Goal: Task Accomplishment & Management: Use online tool/utility

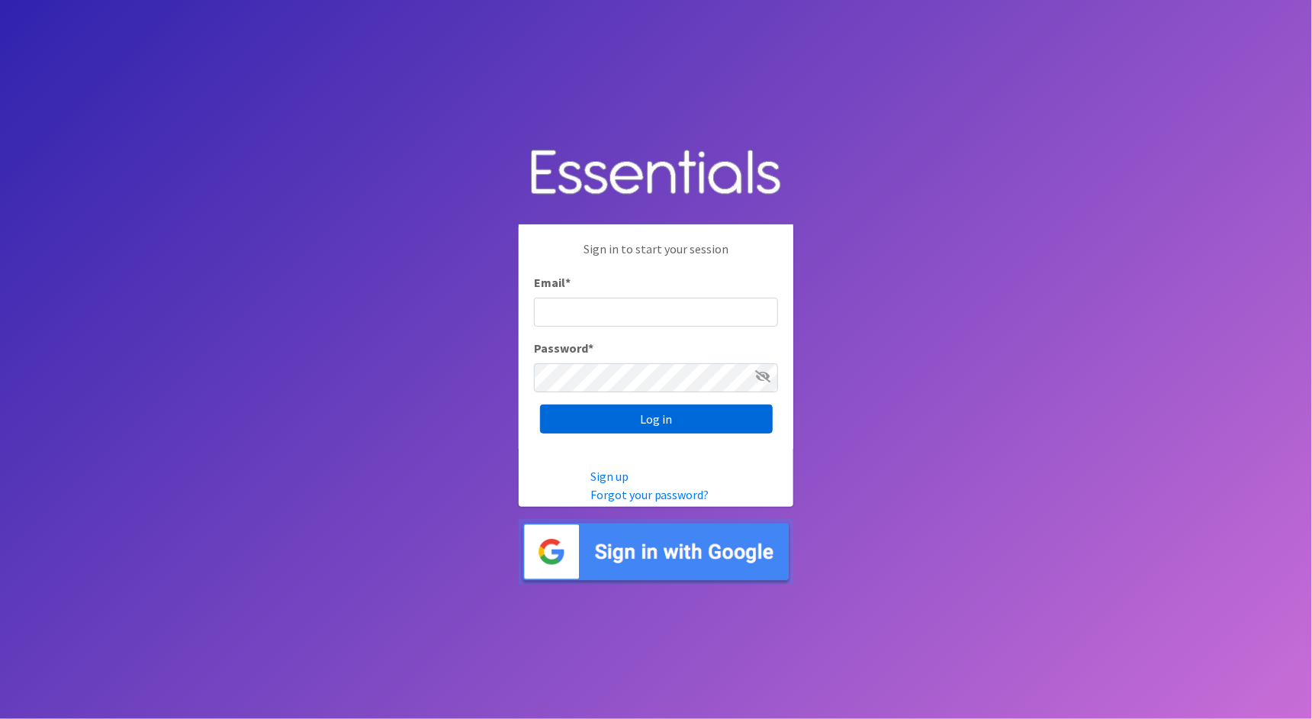
type input "cathy@alohadiaperbank.org"
click at [644, 414] on input "Log in" at bounding box center [656, 418] width 233 height 29
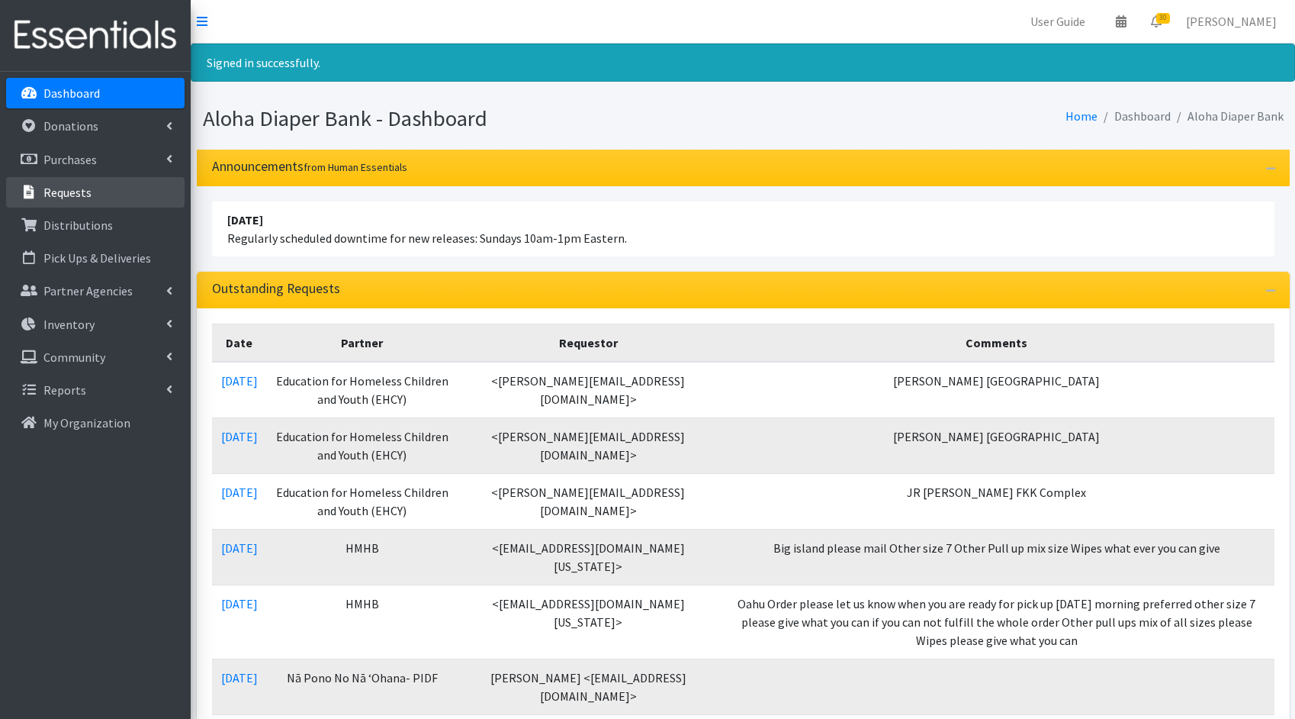
click at [87, 191] on p "Requests" at bounding box center [67, 192] width 48 height 15
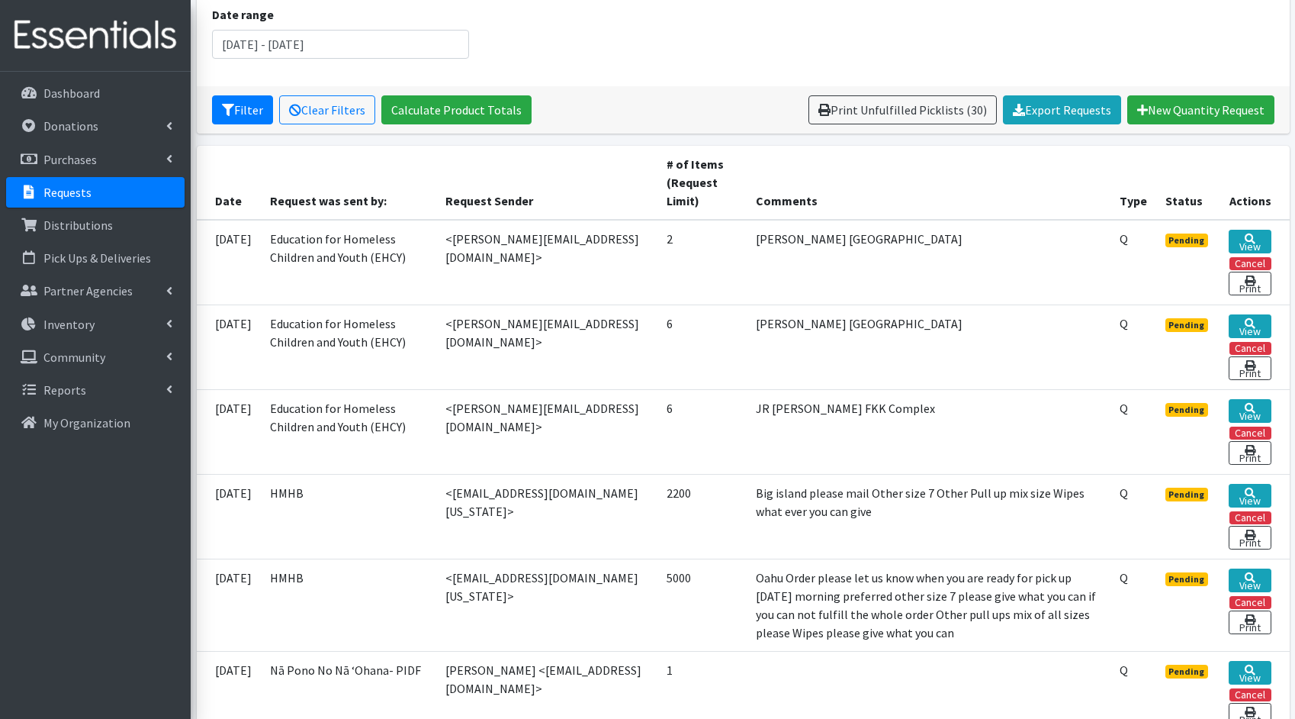
scroll to position [217, 0]
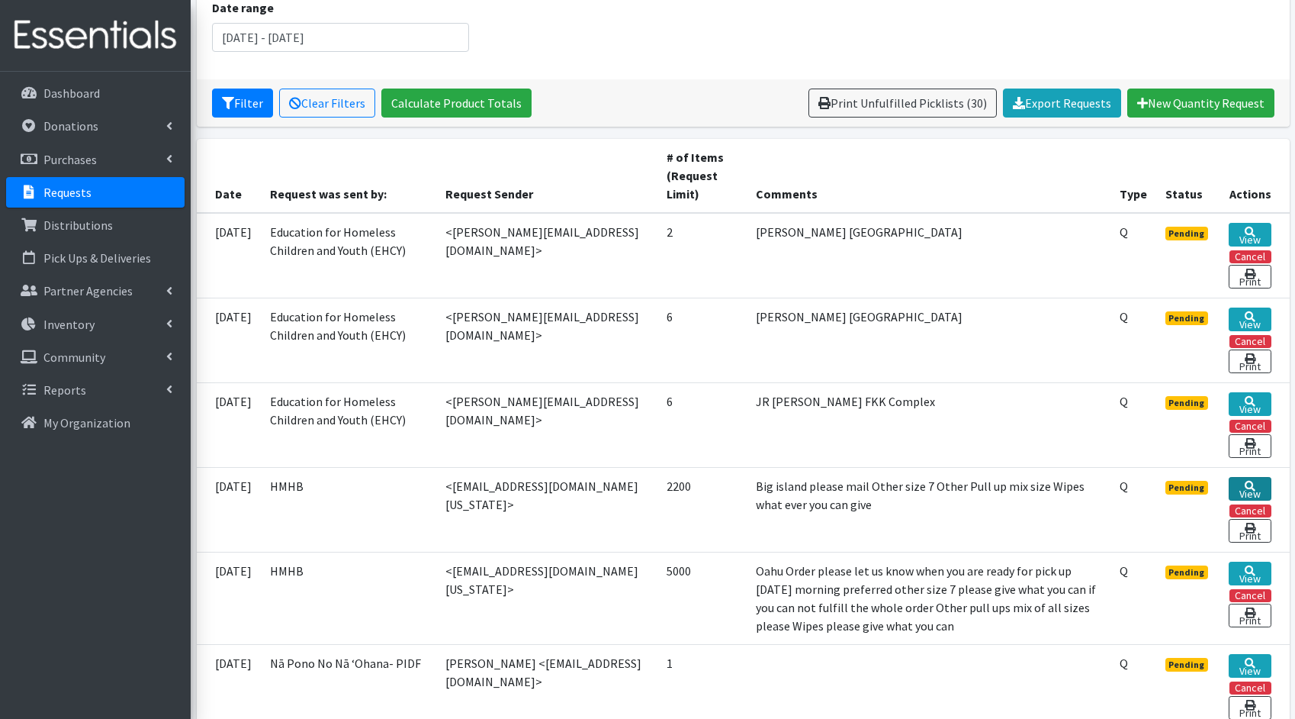
click at [1247, 486] on link "View" at bounding box center [1250, 489] width 42 height 24
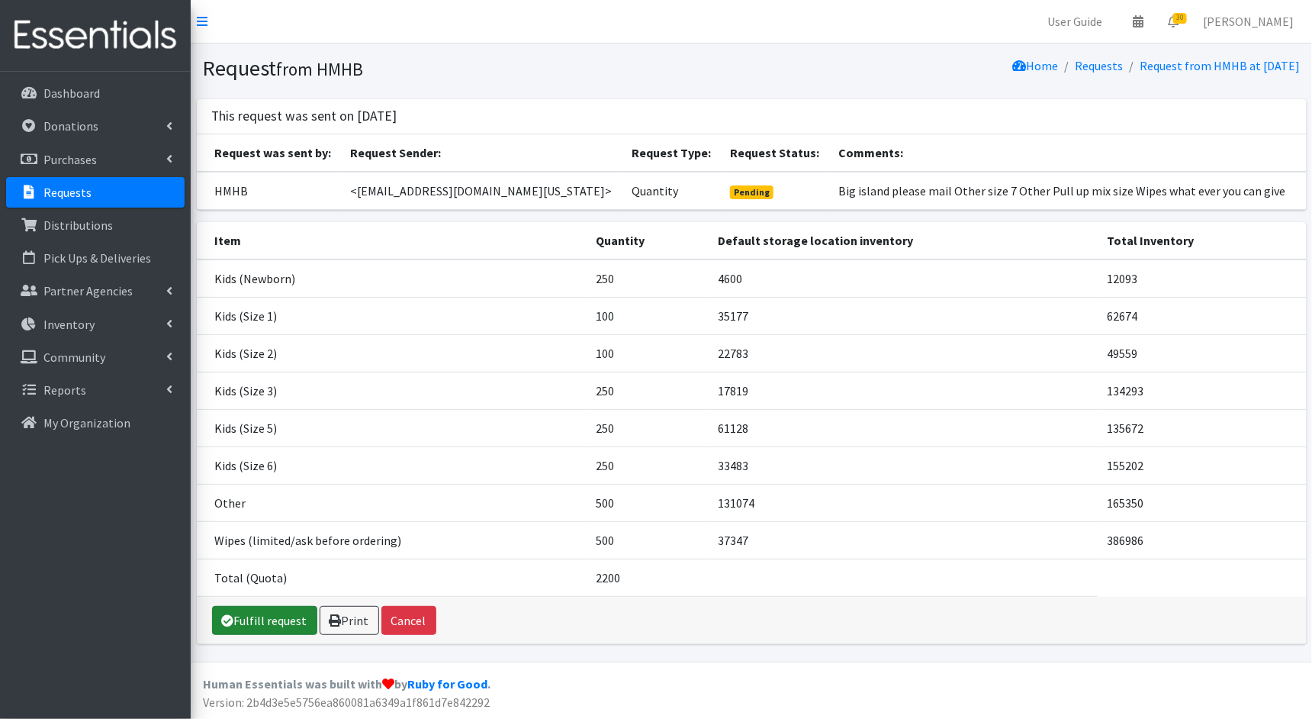
click at [276, 623] on link "Fulfill request" at bounding box center [264, 620] width 105 height 29
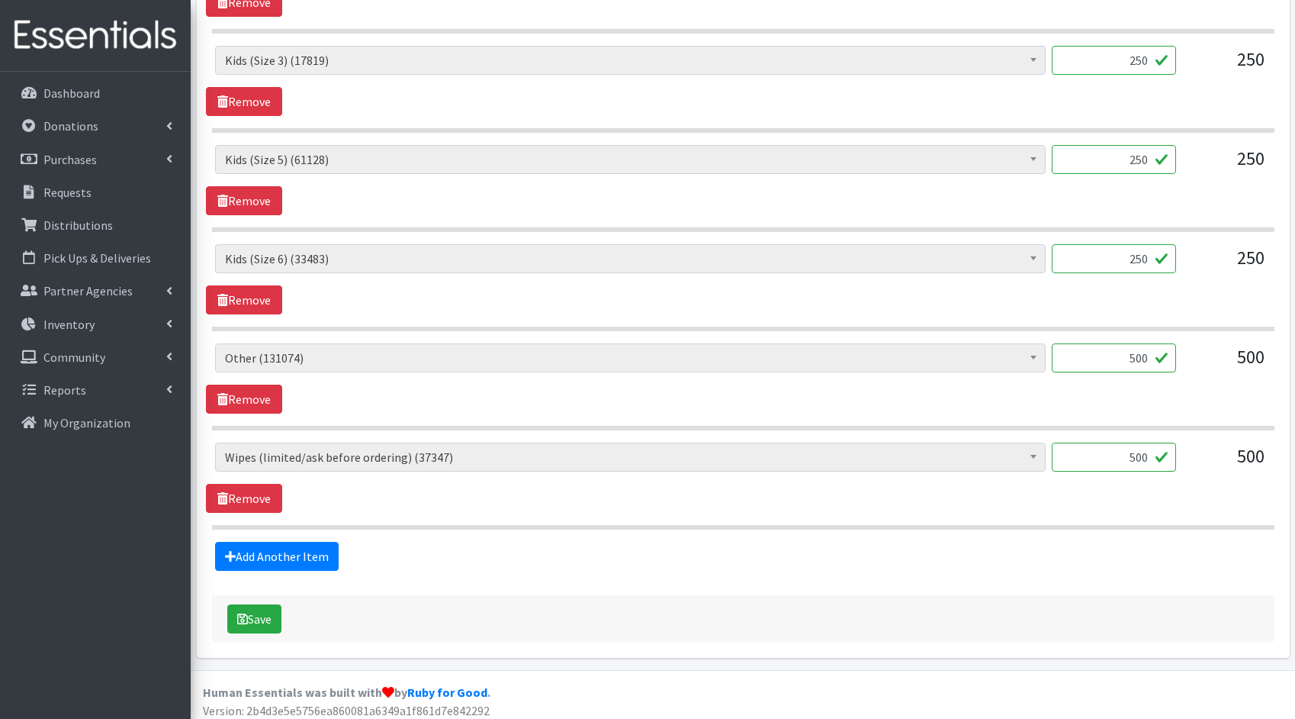
scroll to position [965, 0]
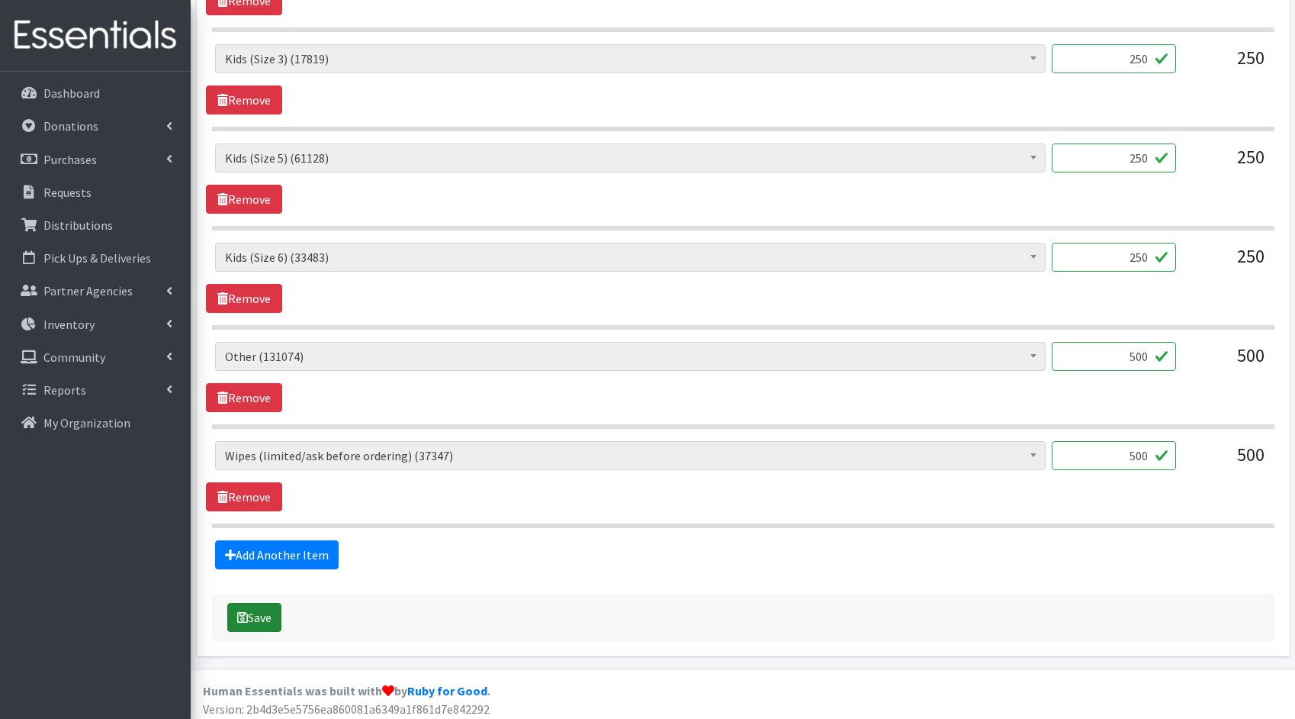
click at [278, 606] on button "Save" at bounding box center [254, 617] width 54 height 29
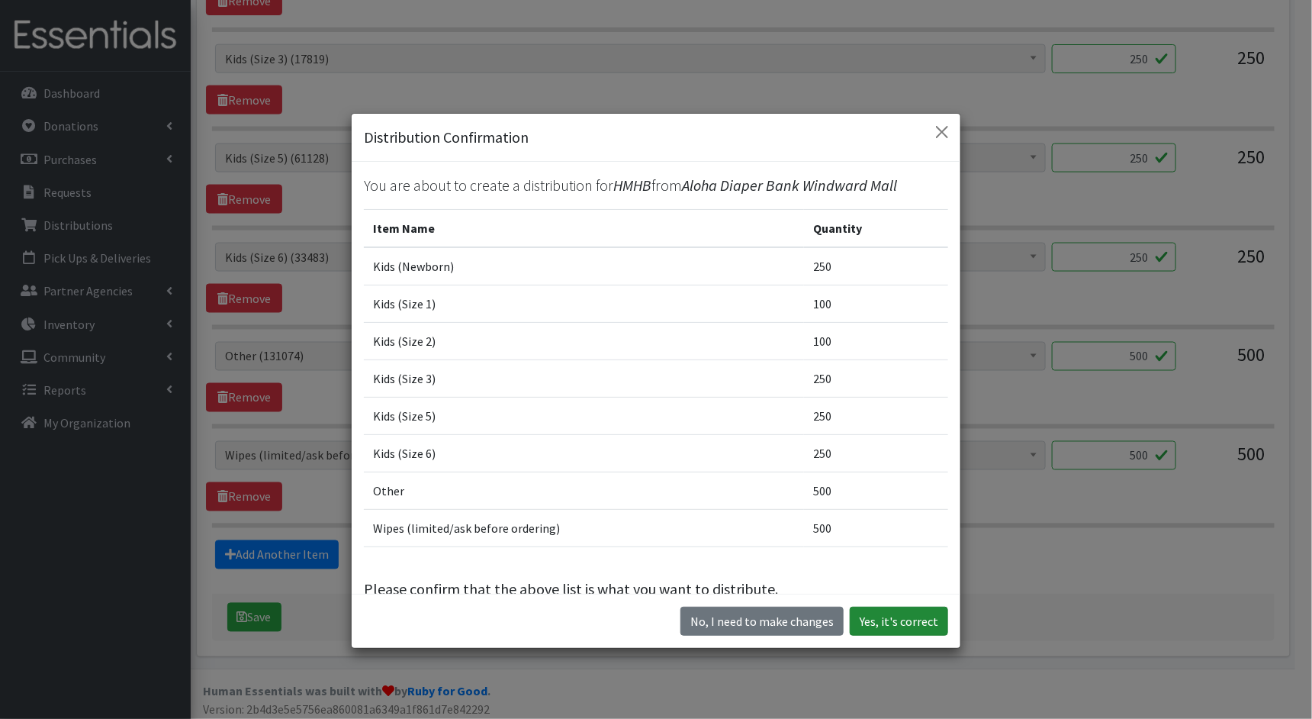
click at [889, 615] on button "Yes, it's correct" at bounding box center [899, 620] width 98 height 29
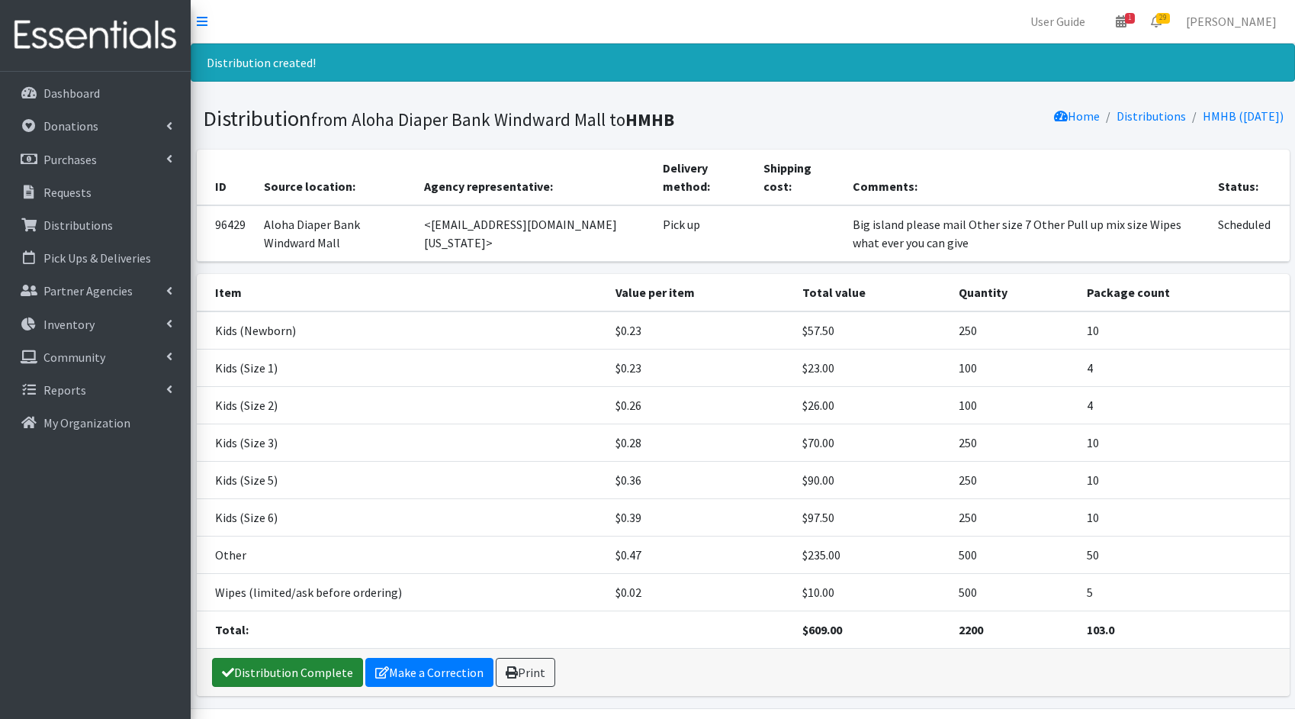
click at [289, 675] on link "Distribution Complete" at bounding box center [287, 671] width 151 height 29
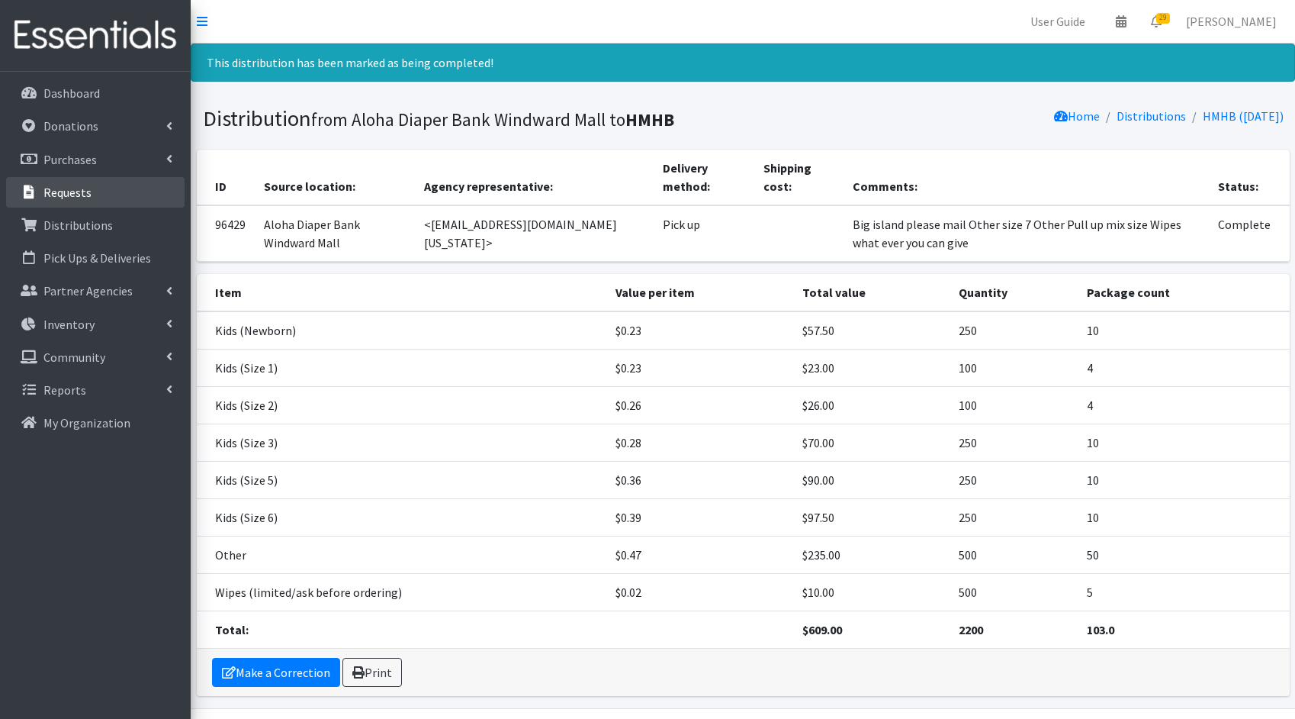
click at [91, 183] on link "Requests" at bounding box center [95, 192] width 178 height 31
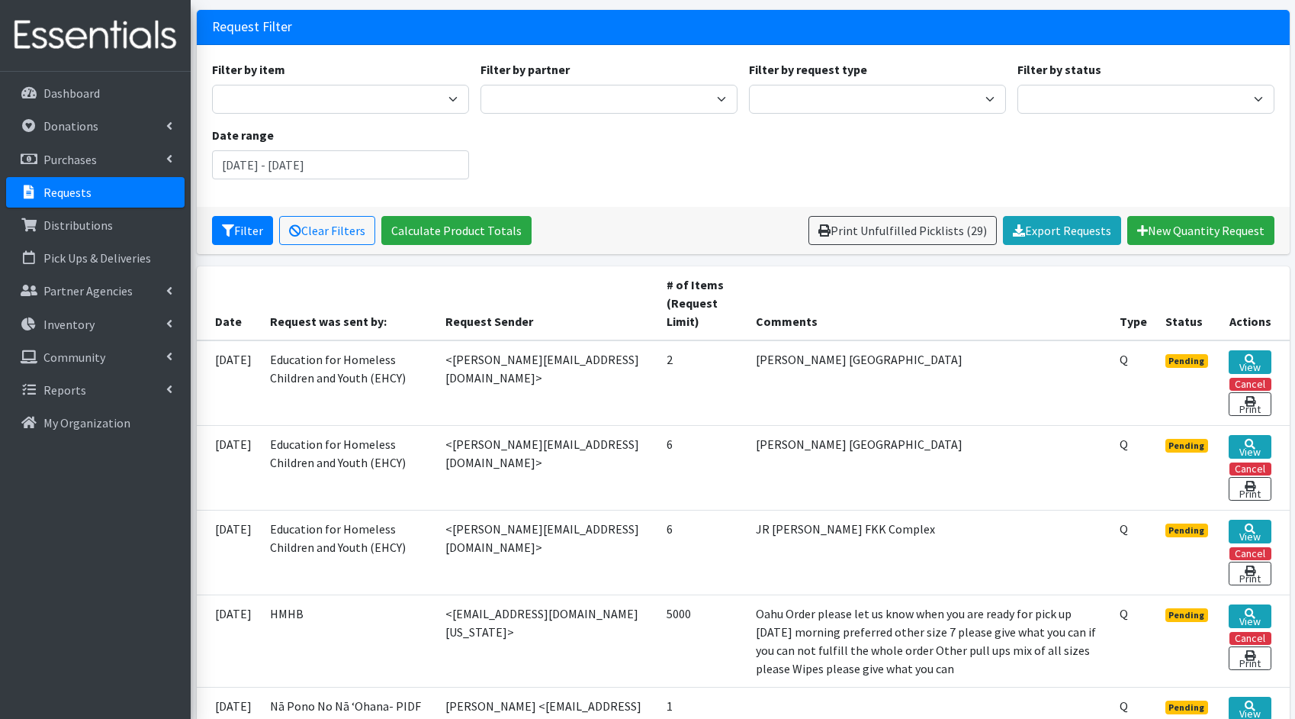
scroll to position [96, 0]
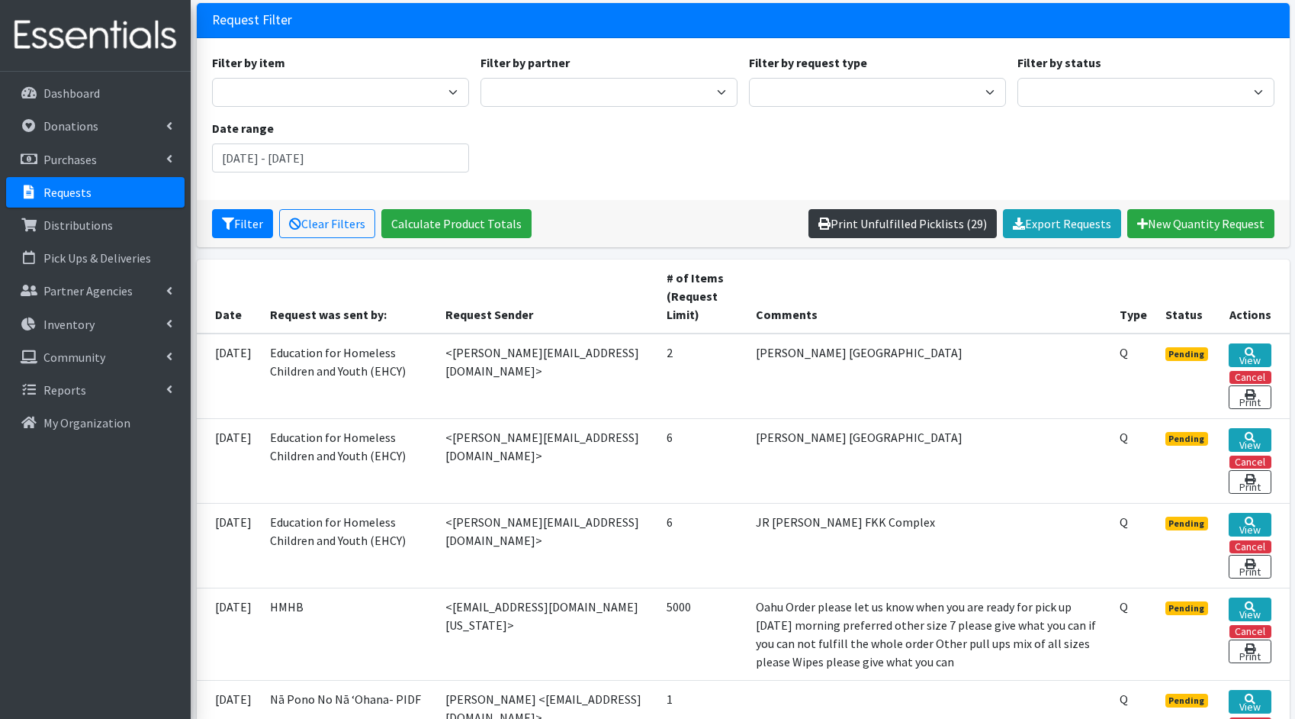
click at [944, 232] on link "Print Unfulfilled Picklists (29)" at bounding box center [903, 223] width 188 height 29
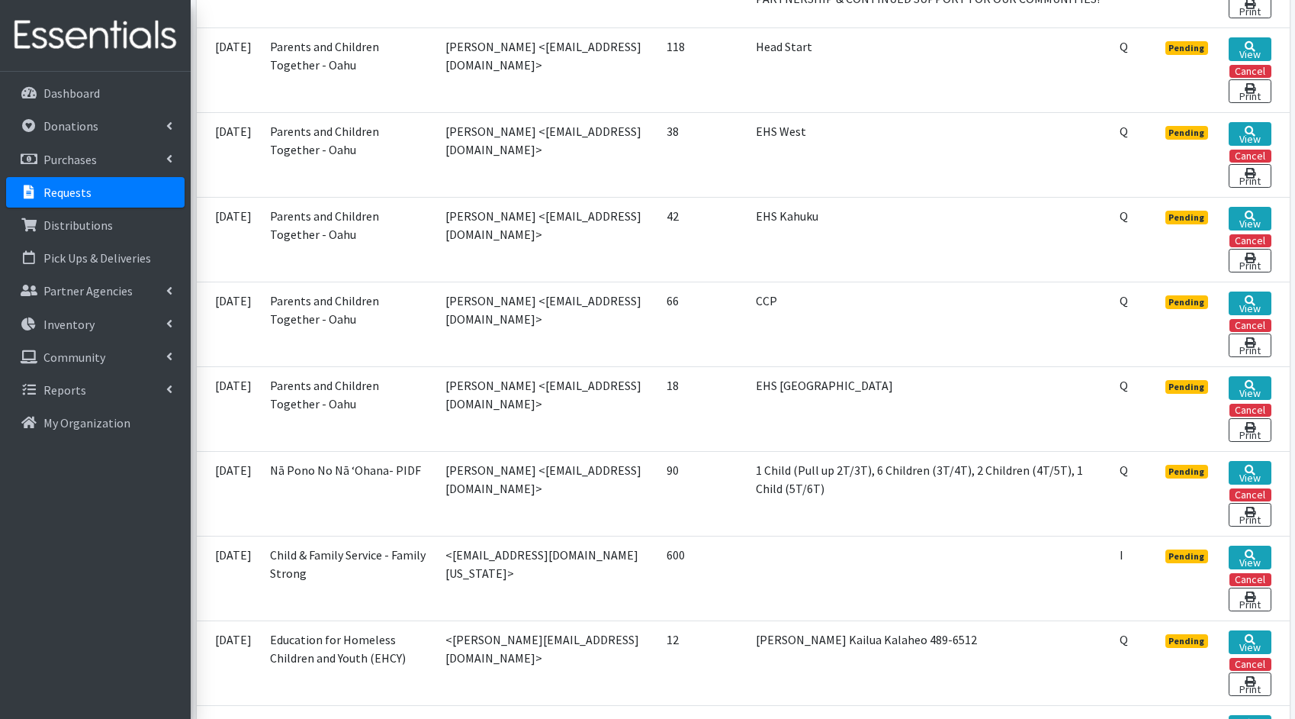
scroll to position [1079, 0]
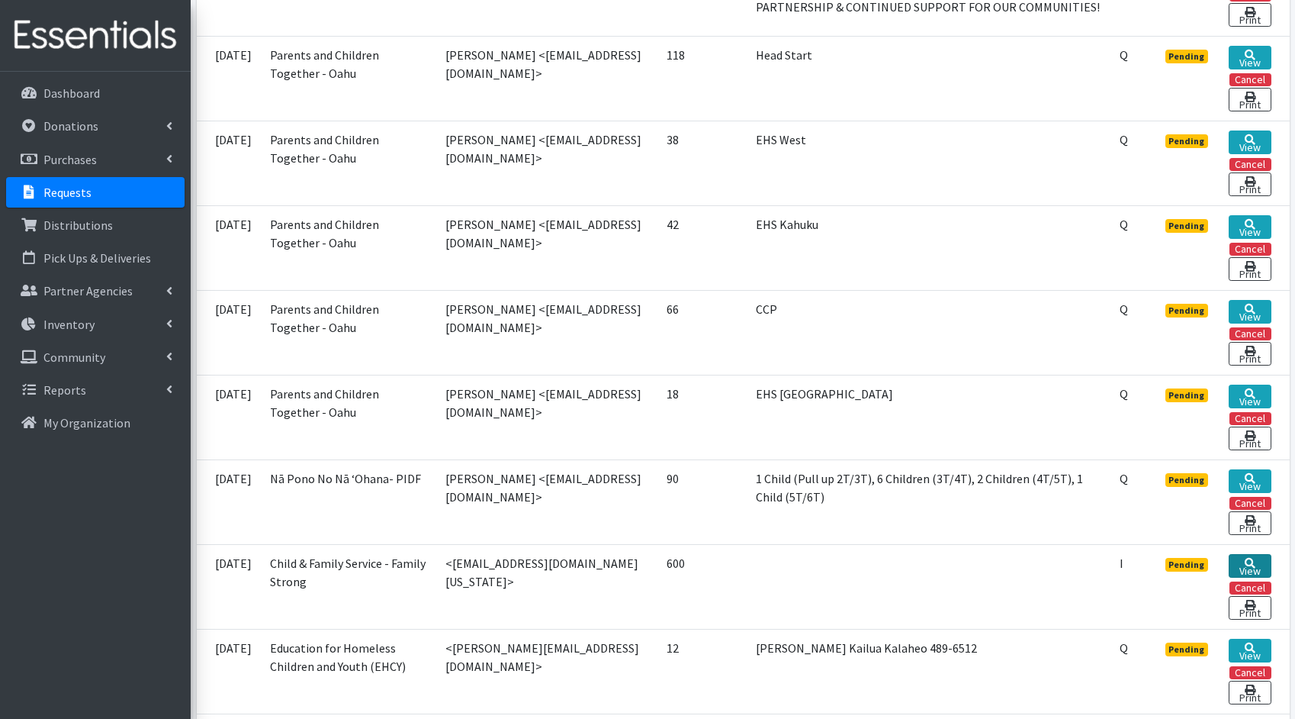
click at [1246, 570] on link "View" at bounding box center [1250, 566] width 42 height 24
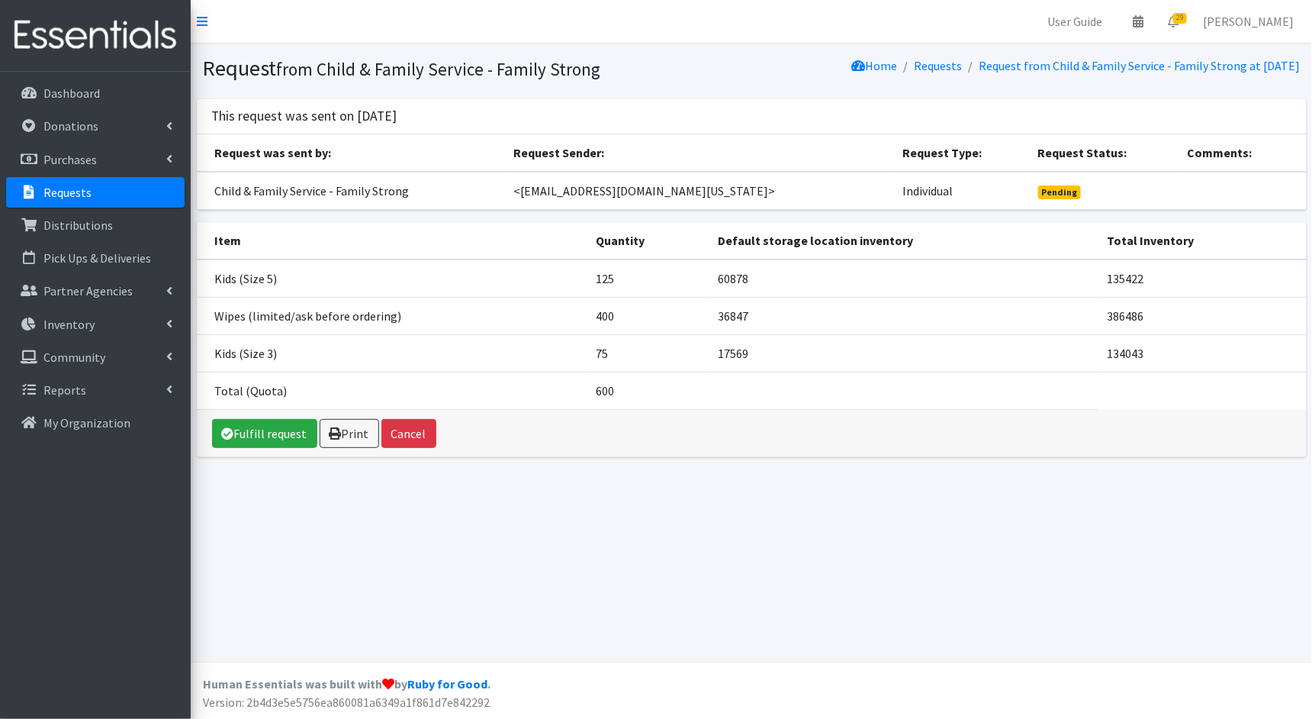
click at [84, 191] on p "Requests" at bounding box center [67, 192] width 48 height 15
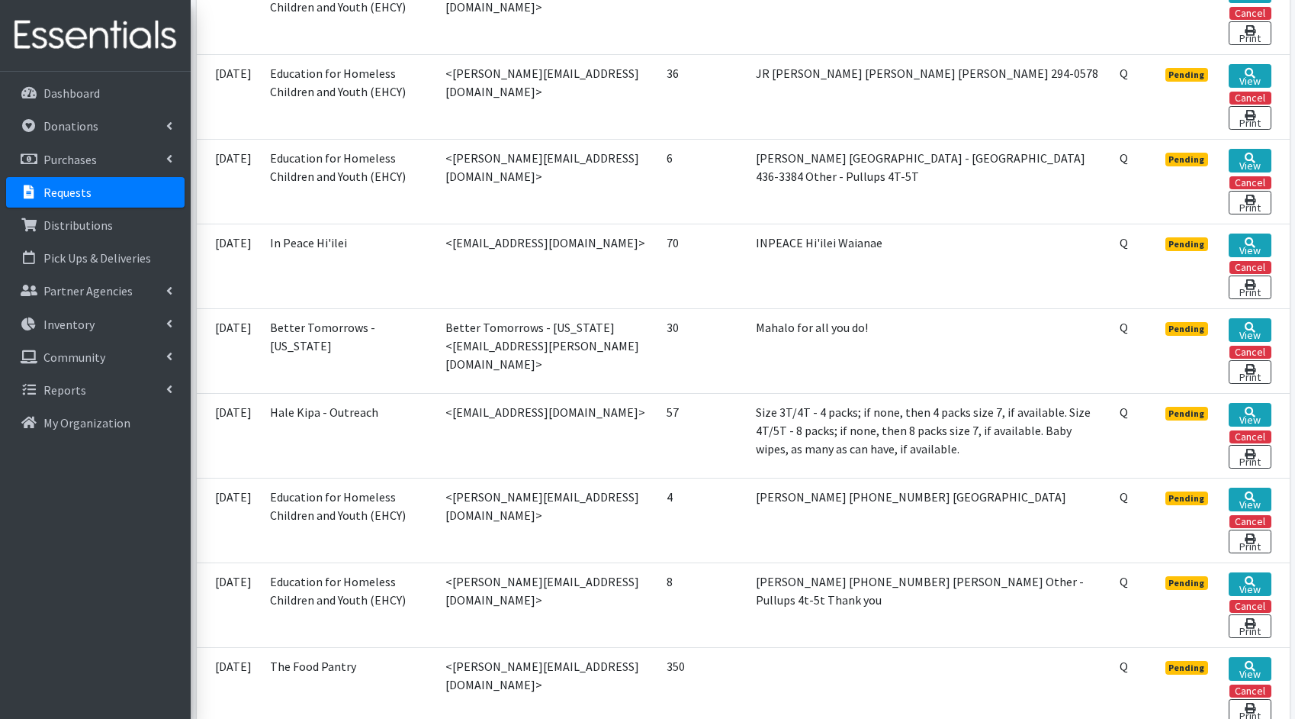
scroll to position [1741, 0]
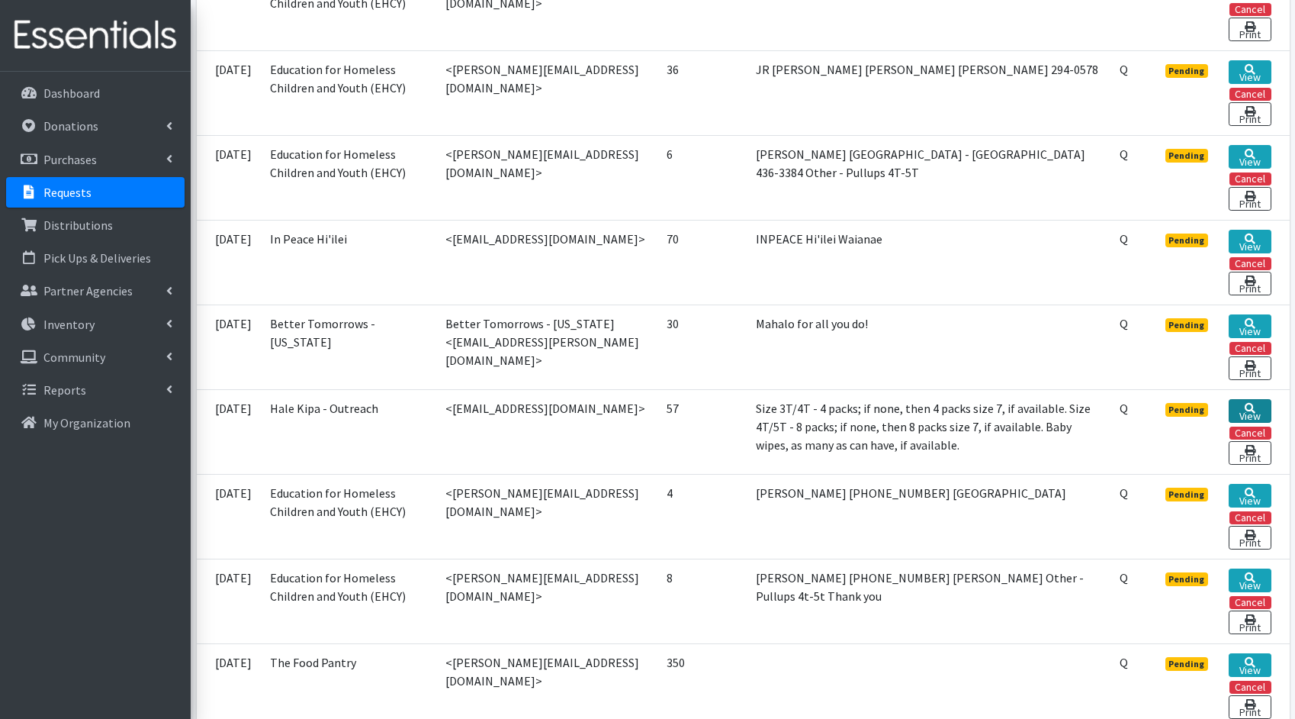
click at [1249, 403] on icon at bounding box center [1250, 408] width 11 height 11
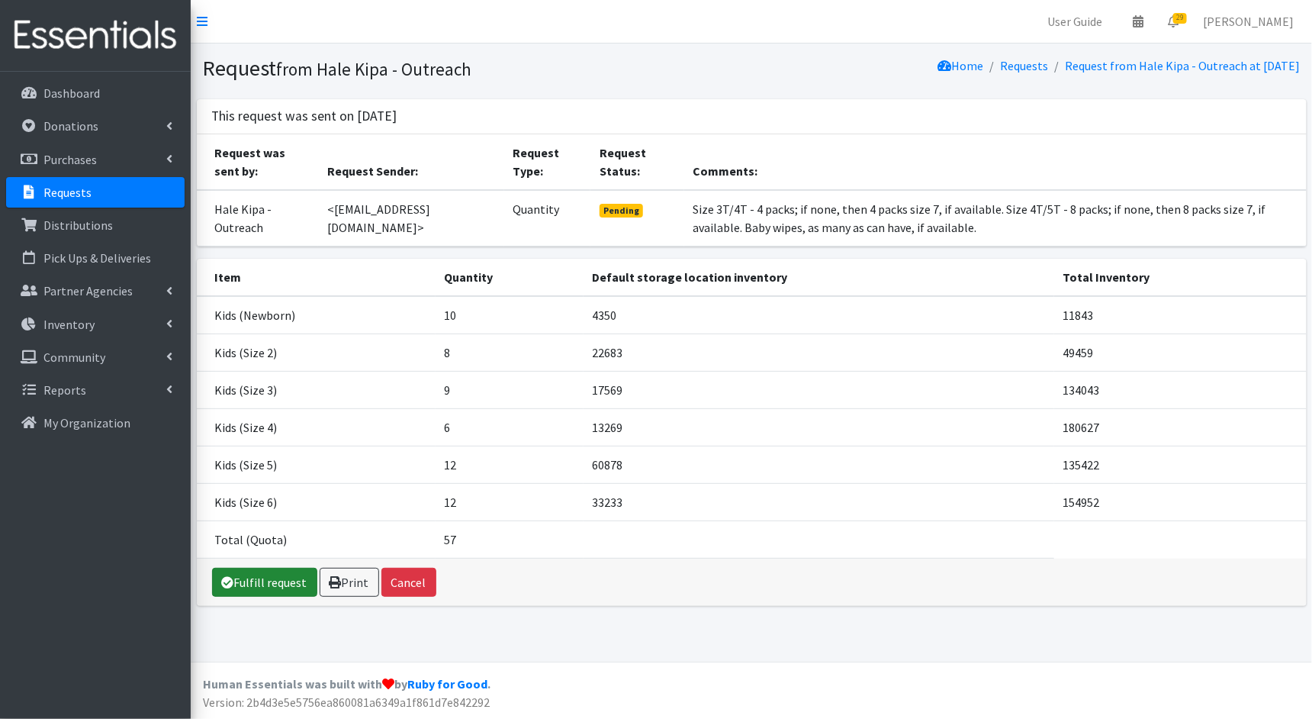
click at [249, 572] on link "Fulfill request" at bounding box center [264, 581] width 105 height 29
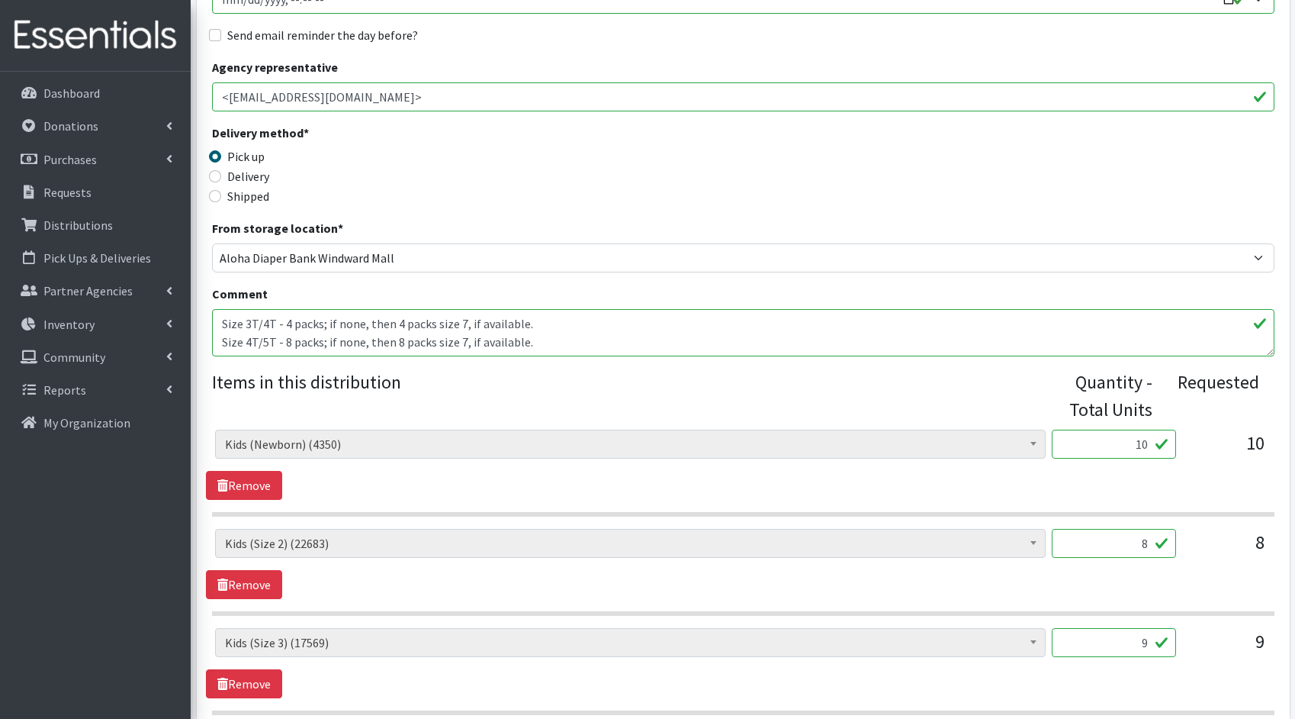
scroll to position [341, 0]
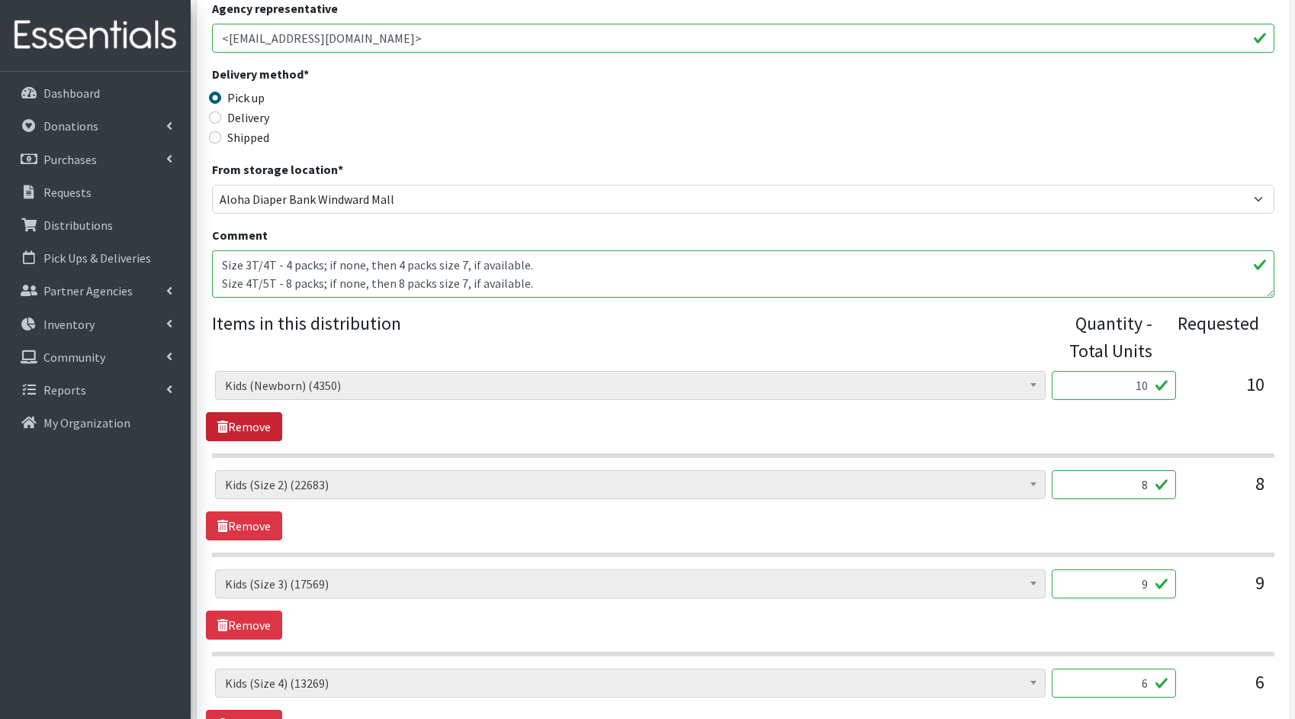
click at [255, 432] on link "Remove" at bounding box center [244, 426] width 76 height 29
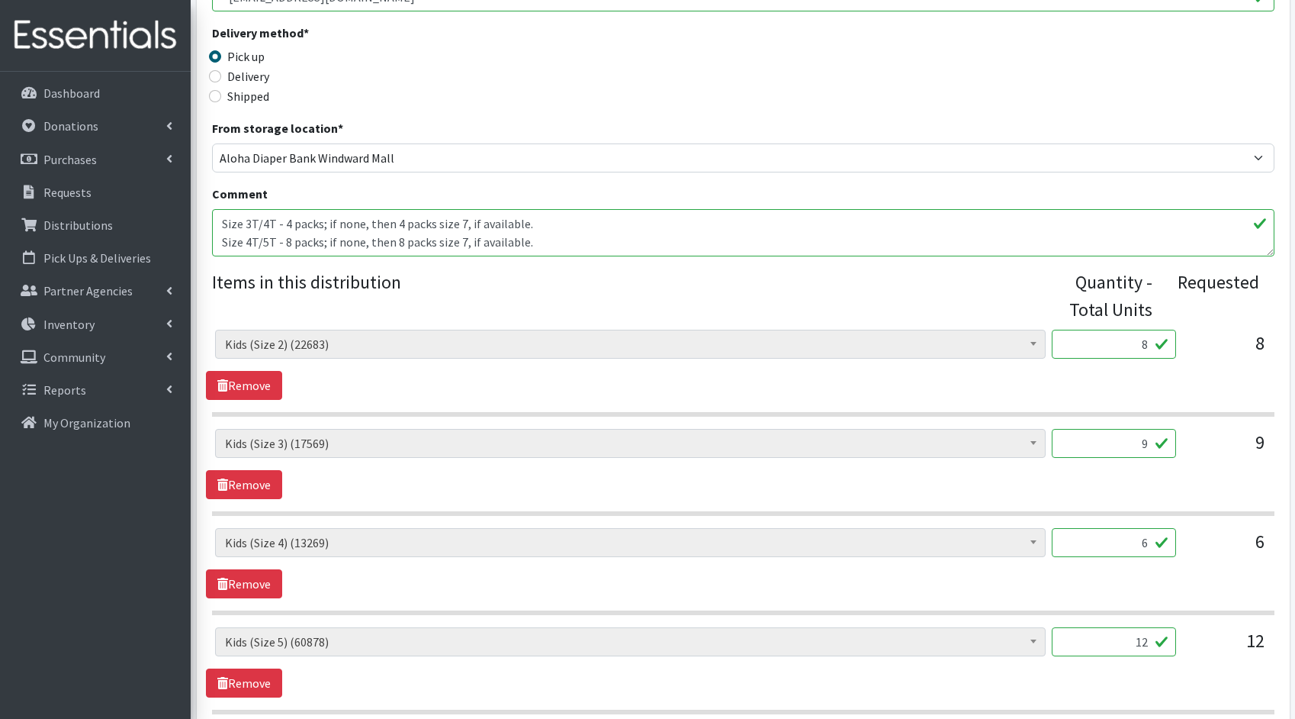
scroll to position [384, 0]
drag, startPoint x: 1150, startPoint y: 341, endPoint x: 1136, endPoint y: 338, distance: 14.8
click at [1136, 338] on input "8" at bounding box center [1114, 342] width 124 height 29
type input "200"
drag, startPoint x: 1149, startPoint y: 442, endPoint x: 1108, endPoint y: 433, distance: 41.3
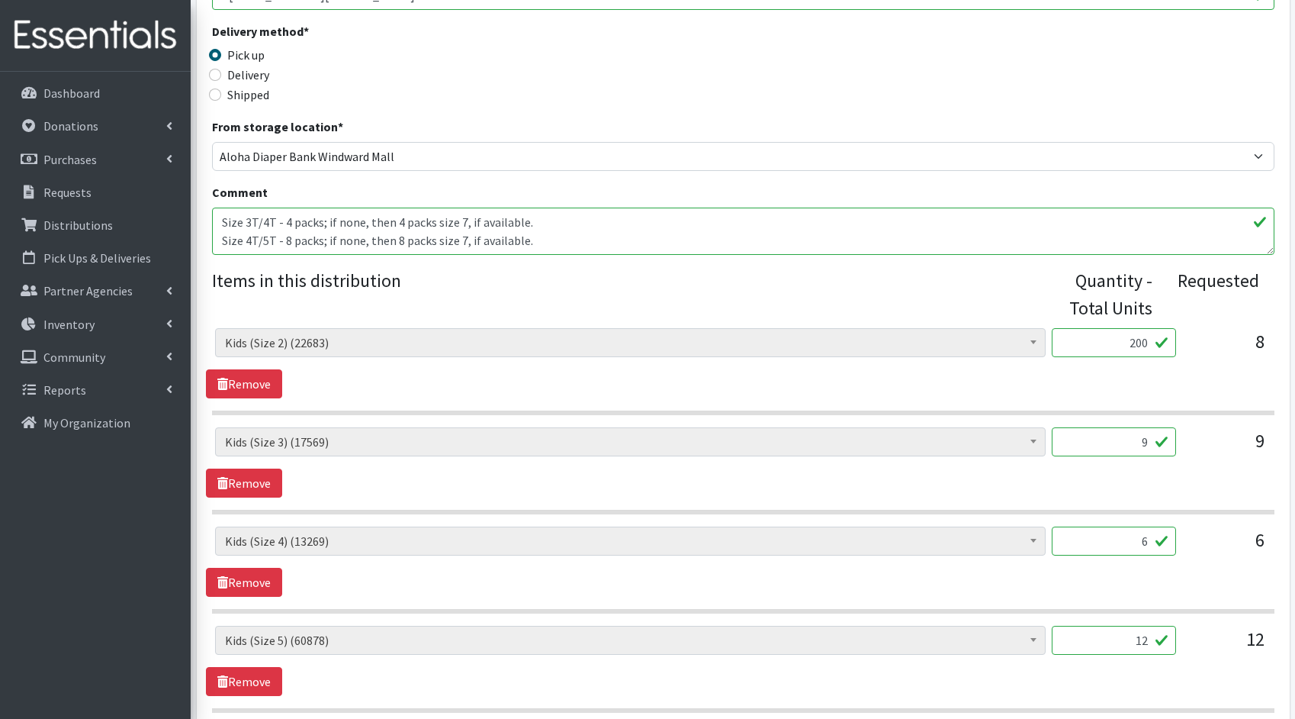
click at [1108, 433] on input "9" at bounding box center [1114, 441] width 124 height 29
type input "225"
drag, startPoint x: 1151, startPoint y: 540, endPoint x: 1128, endPoint y: 536, distance: 23.2
click at [1128, 536] on input "6" at bounding box center [1114, 540] width 124 height 29
type input "150"
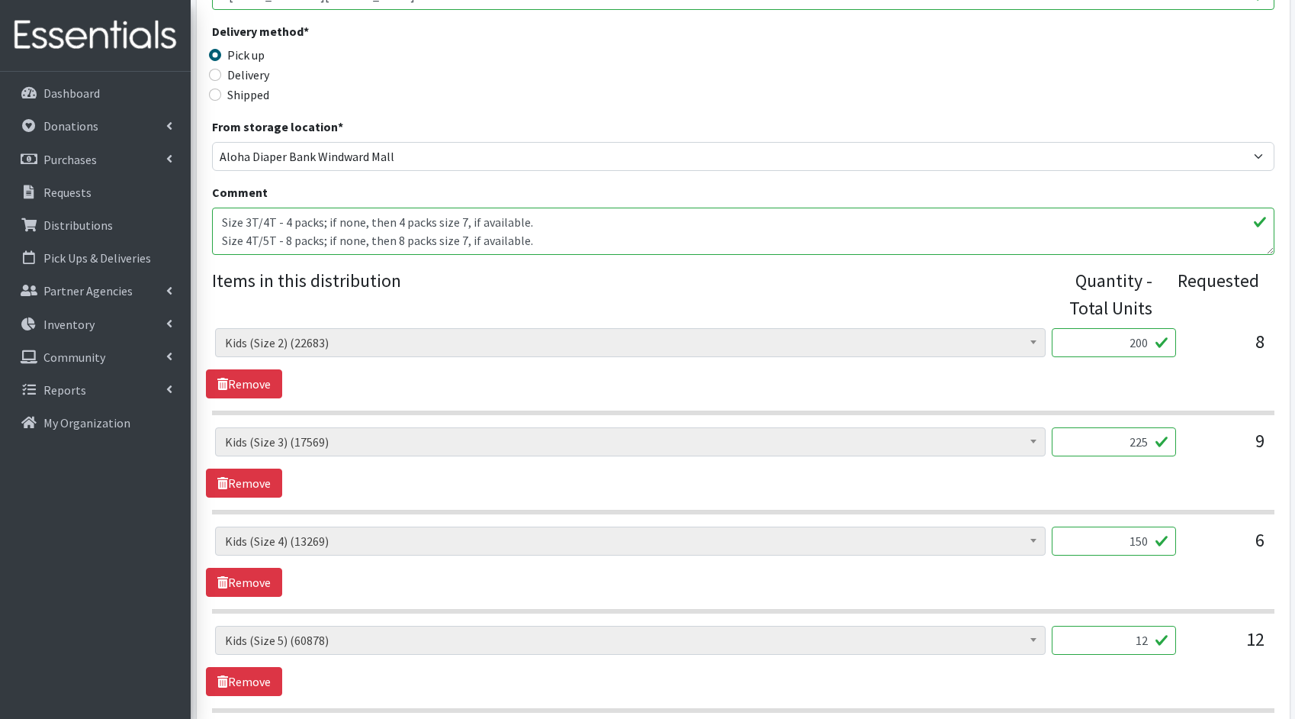
drag, startPoint x: 1146, startPoint y: 638, endPoint x: 1119, endPoint y: 635, distance: 26.8
click at [1119, 635] on input "12" at bounding box center [1114, 639] width 124 height 29
type input "300"
click at [1026, 672] on div "Kids (Newborn) (4350) Kids (Preemie)** Limited (994) Kids (Size 1) (35077) Kids…" at bounding box center [743, 660] width 1074 height 70
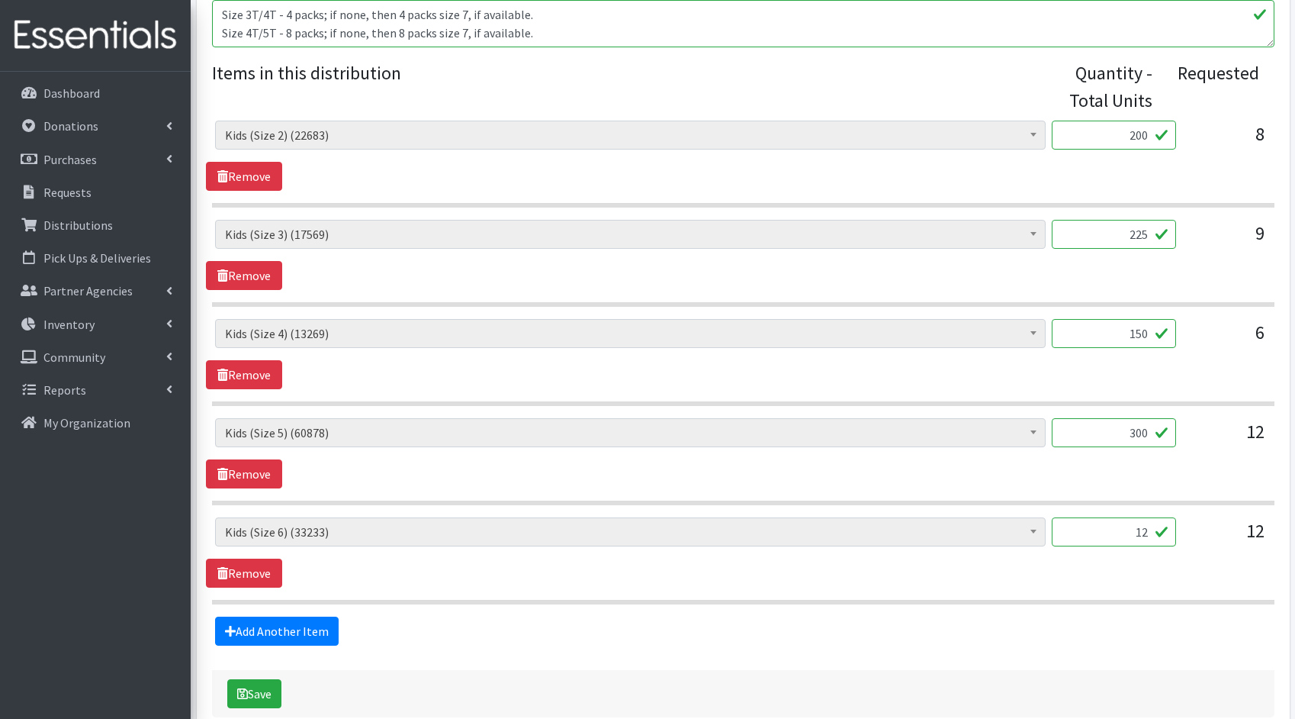
scroll to position [669, 0]
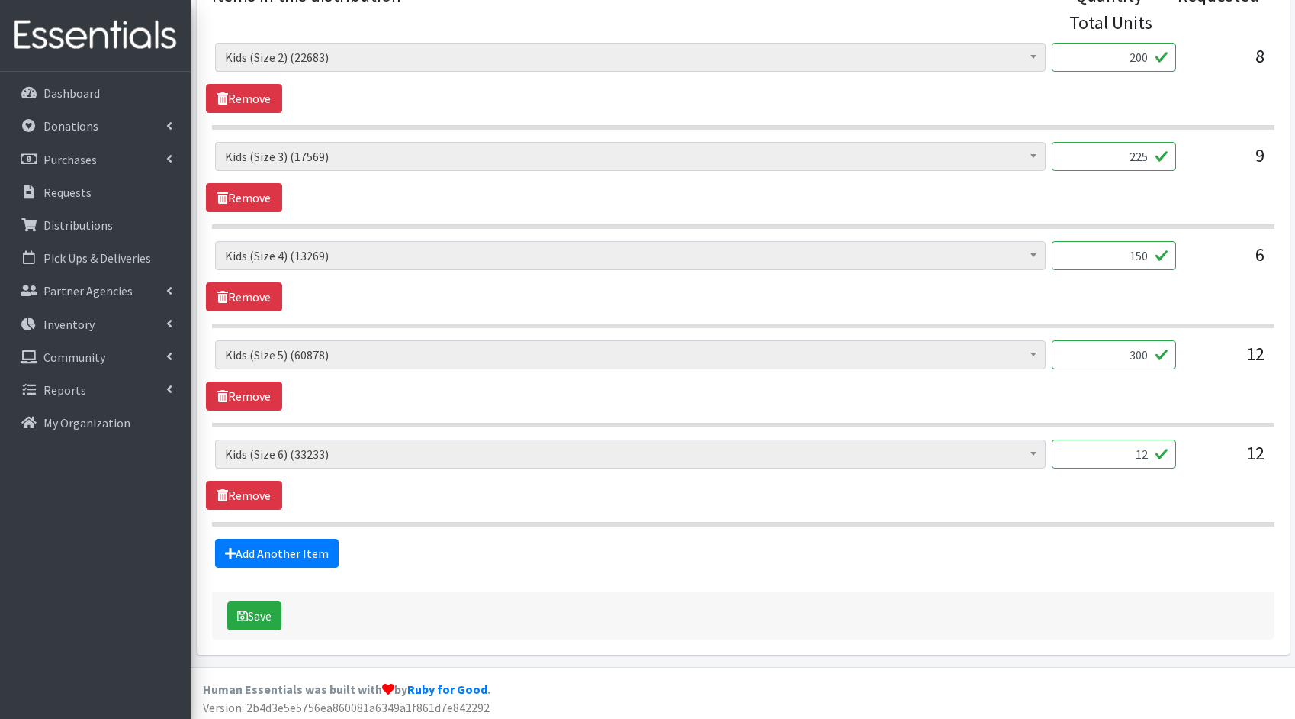
drag, startPoint x: 1149, startPoint y: 455, endPoint x: 1111, endPoint y: 442, distance: 39.3
click at [1111, 442] on input "12" at bounding box center [1114, 453] width 124 height 29
type input "300"
click at [287, 548] on link "Add Another Item" at bounding box center [277, 552] width 124 height 29
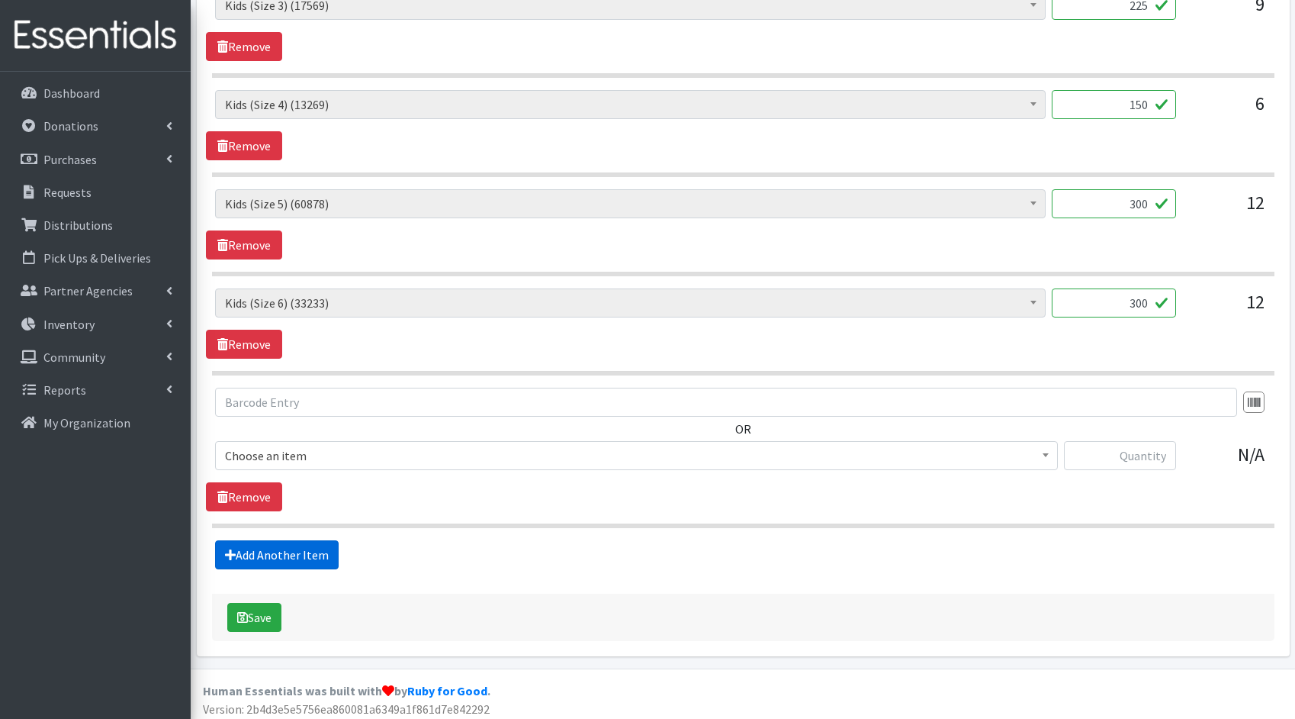
scroll to position [821, 0]
click at [460, 455] on span "Kids (Newborn) (4350)" at bounding box center [636, 454] width 823 height 21
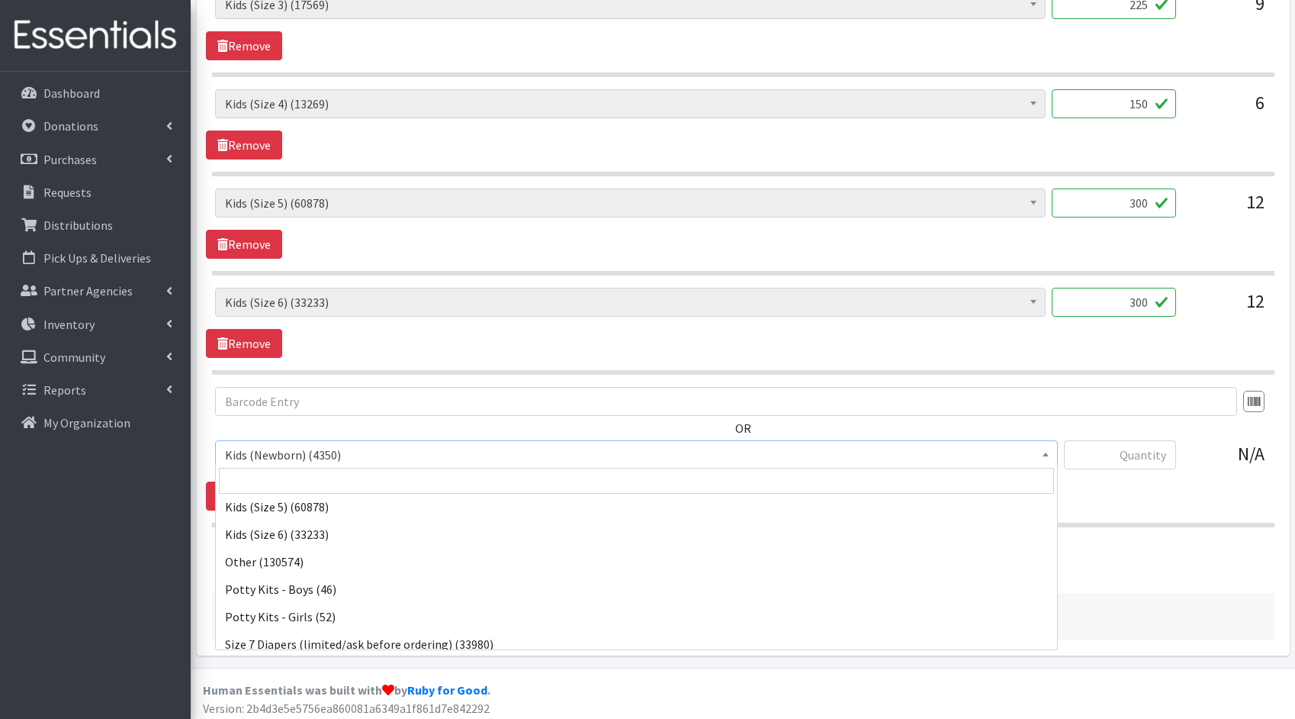
scroll to position [204, 0]
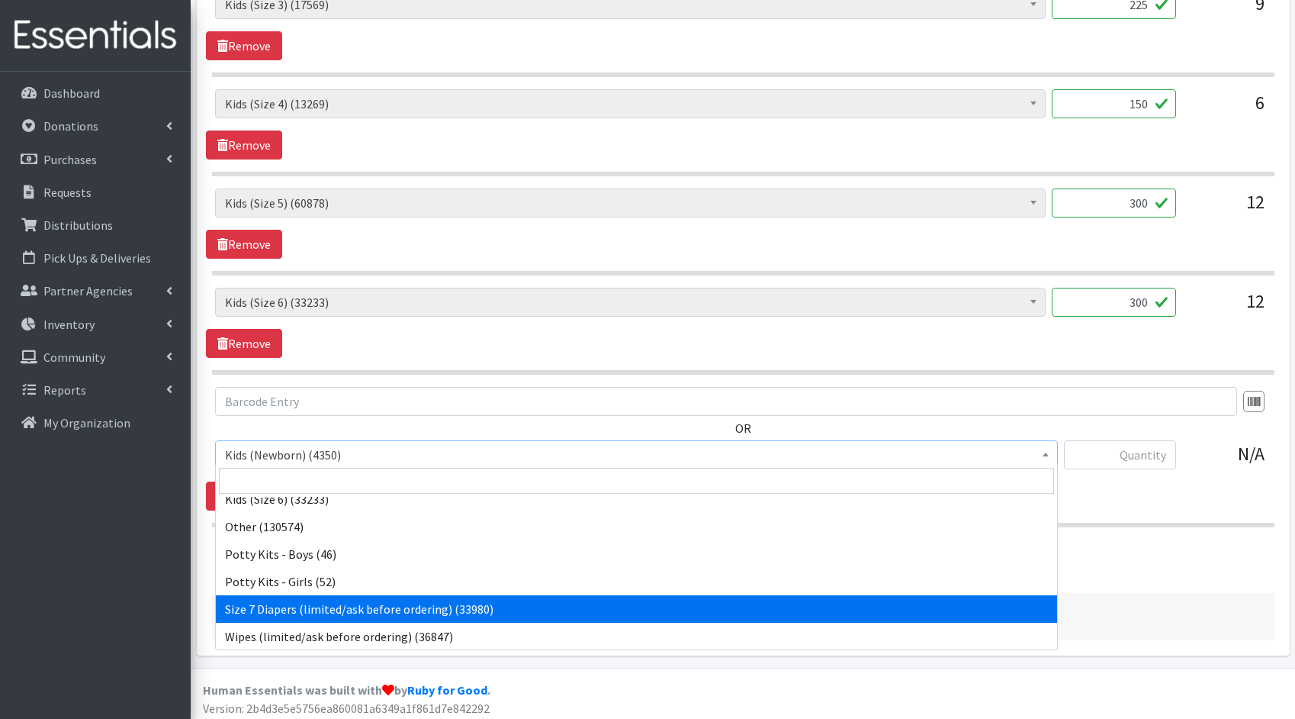
select select "1810"
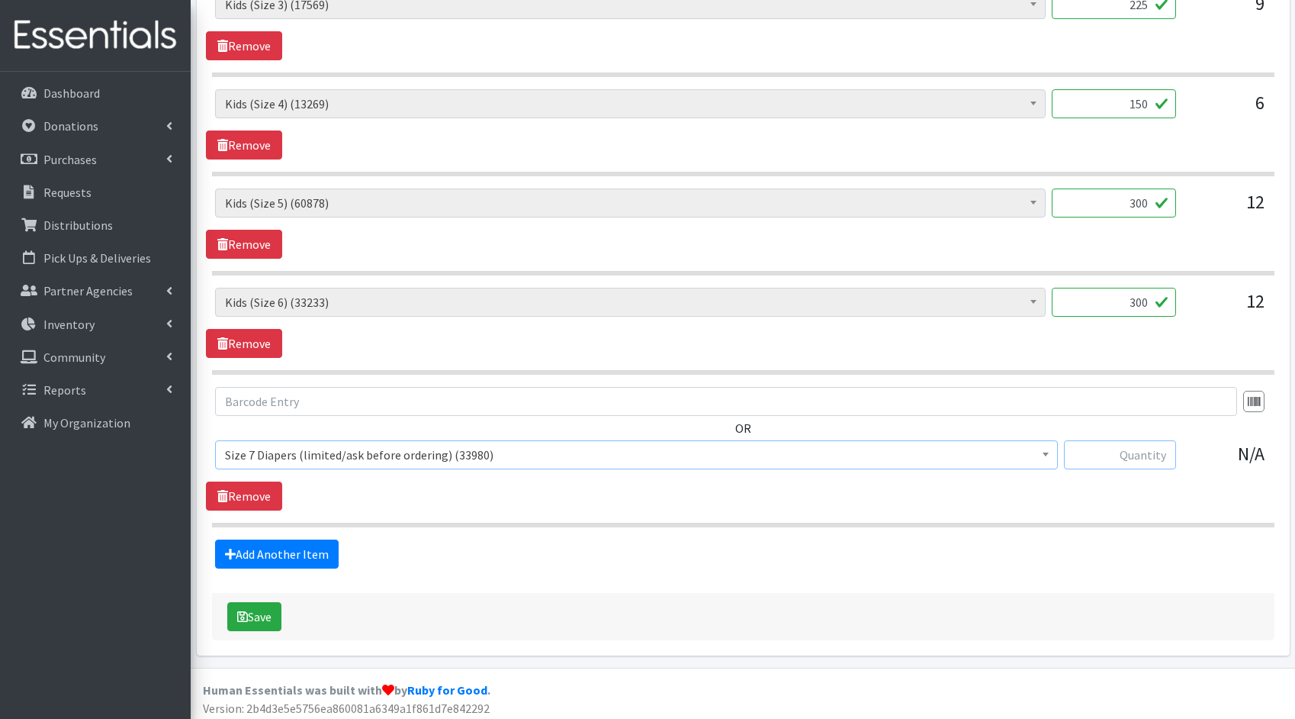
click at [1124, 452] on input "text" at bounding box center [1120, 454] width 112 height 29
type input "150"
click at [291, 543] on link "Add Another Item" at bounding box center [277, 553] width 124 height 29
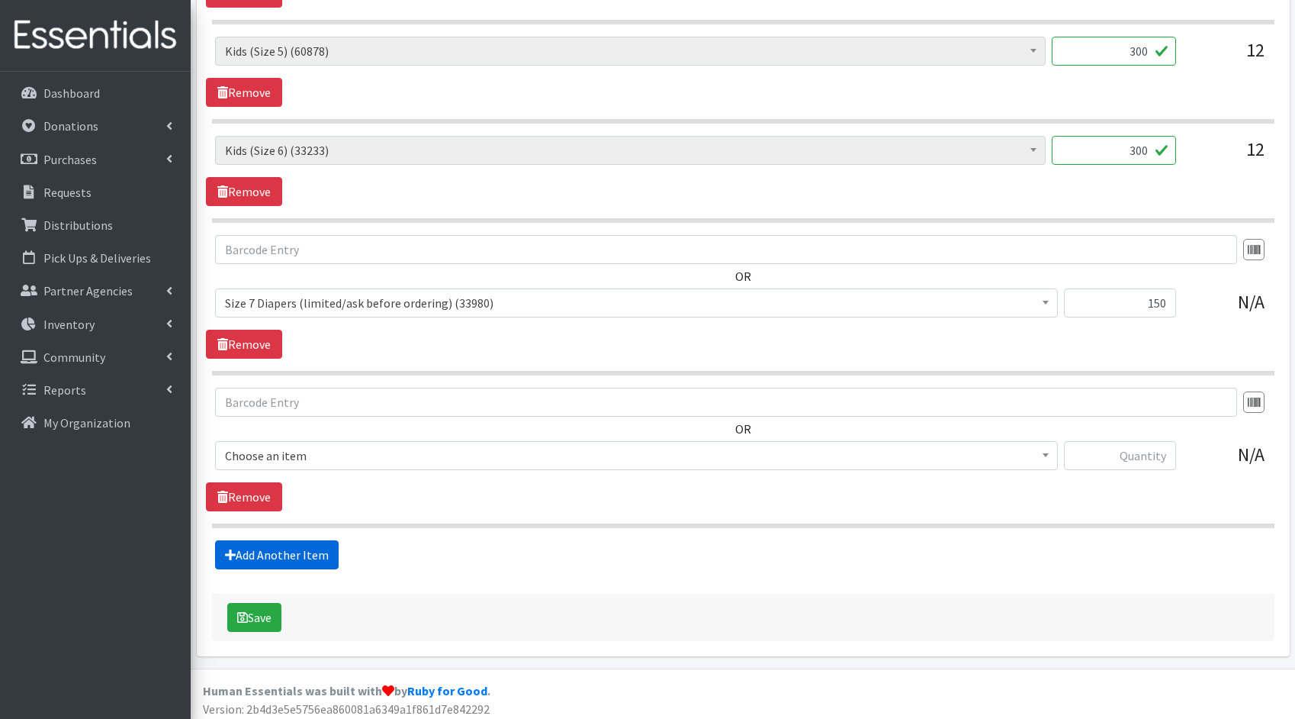
scroll to position [972, 0]
click at [365, 452] on span "Kids (Newborn) (4350)" at bounding box center [636, 455] width 823 height 21
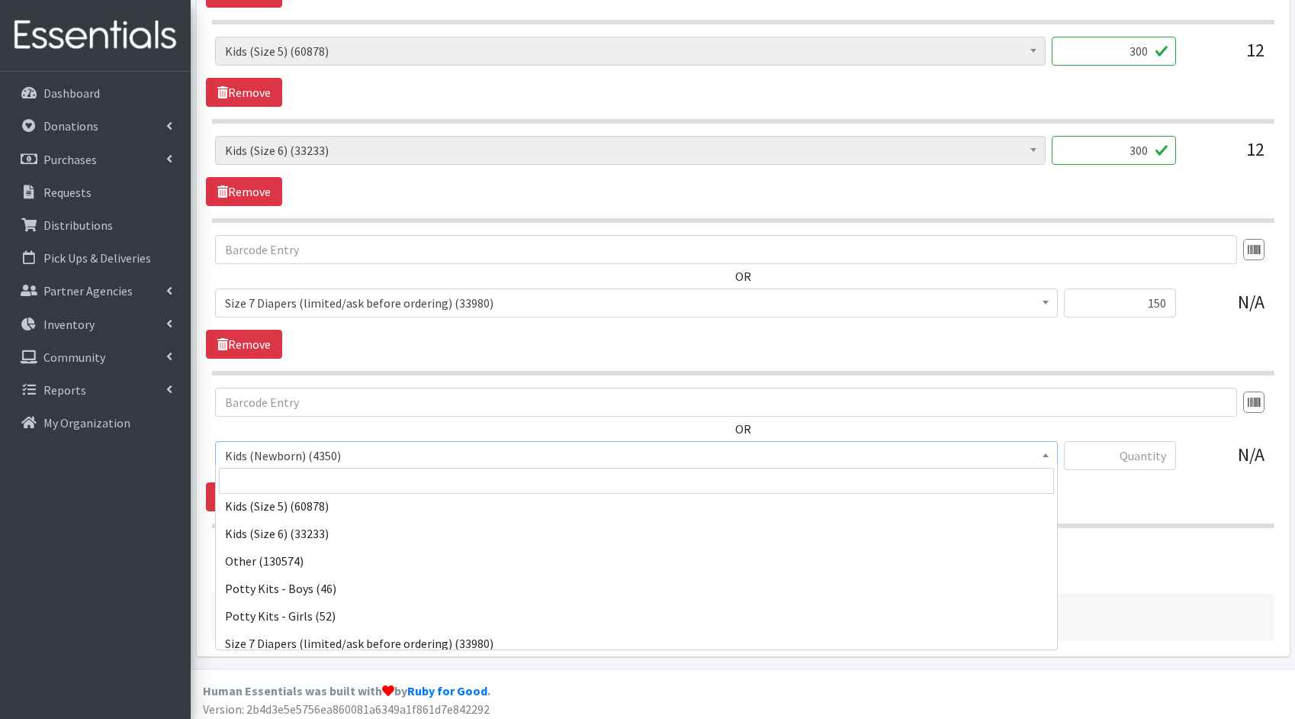
scroll to position [204, 0]
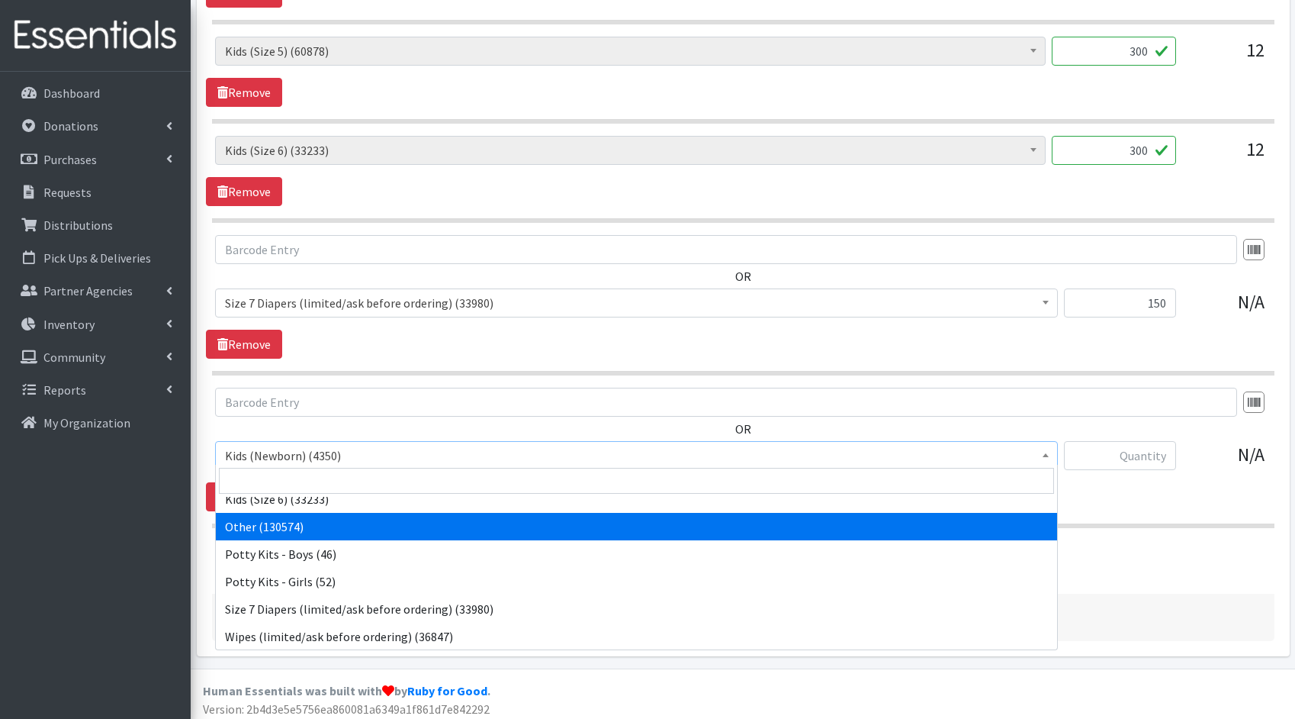
select select "11999"
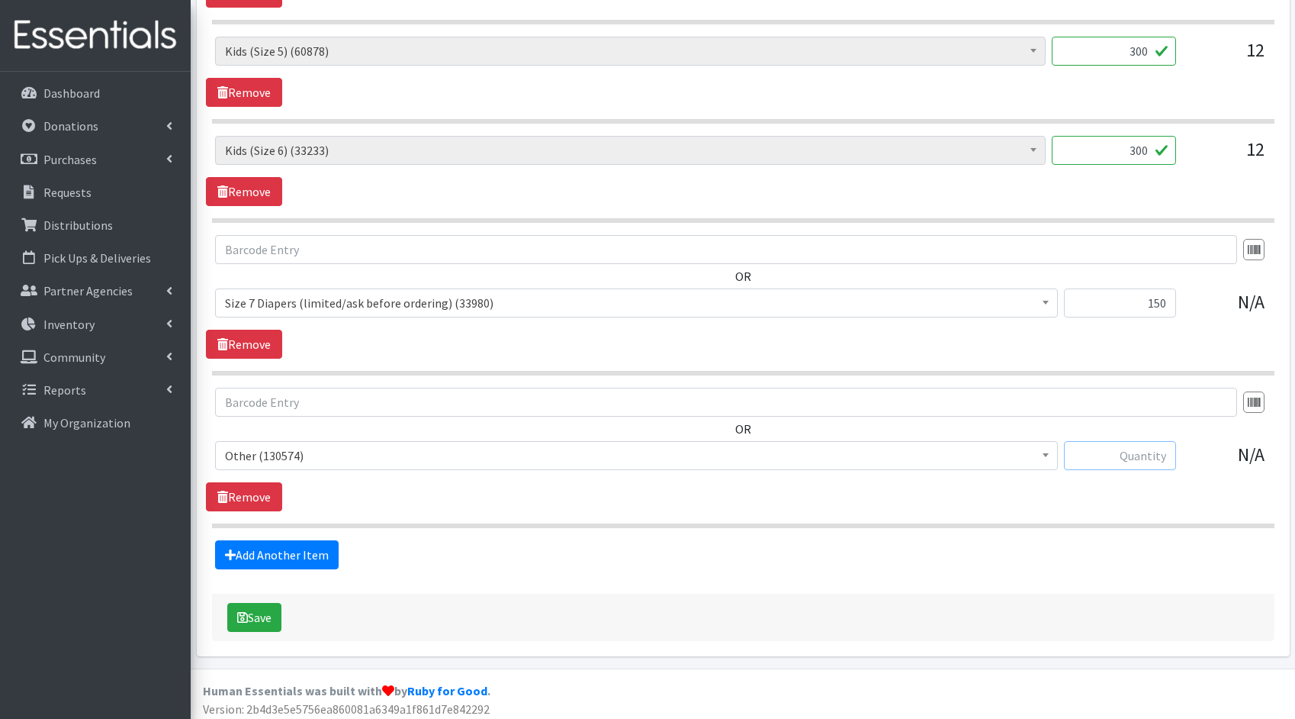
click at [1092, 449] on input "text" at bounding box center [1120, 455] width 112 height 29
type input "100"
click at [274, 606] on button "Save" at bounding box center [254, 617] width 54 height 29
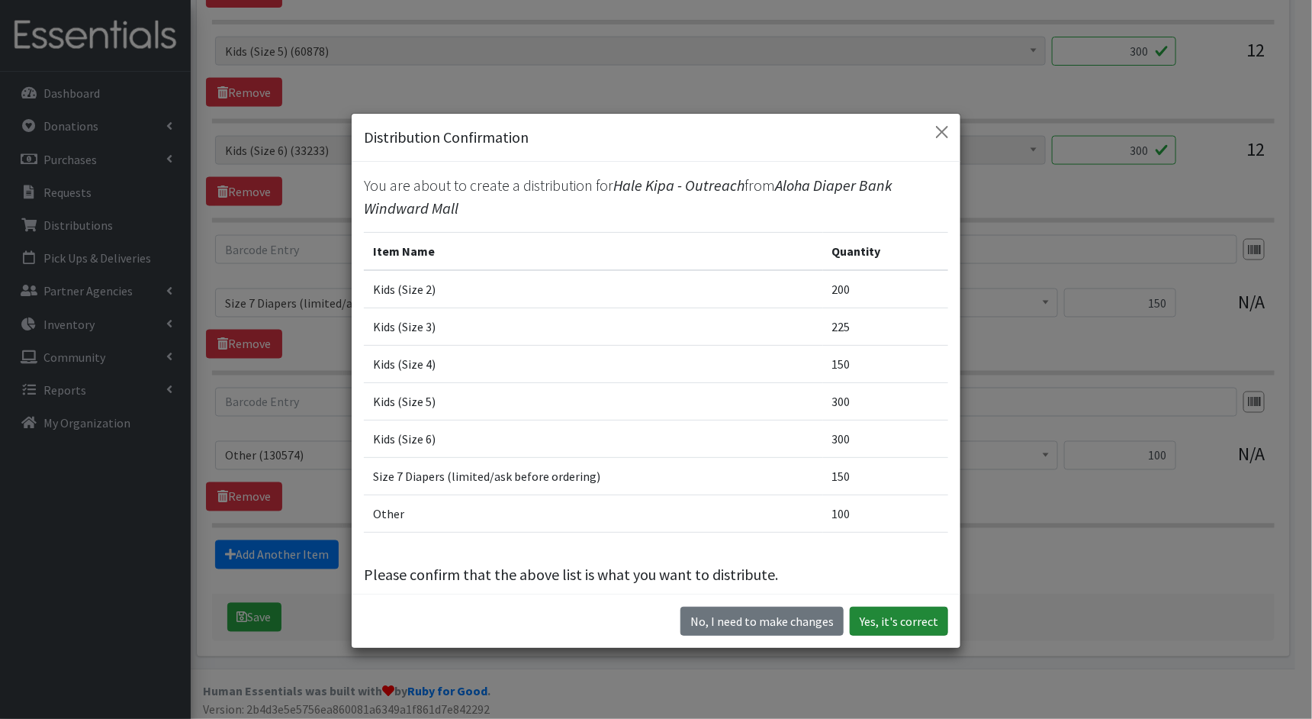
click at [872, 618] on button "Yes, it's correct" at bounding box center [899, 620] width 98 height 29
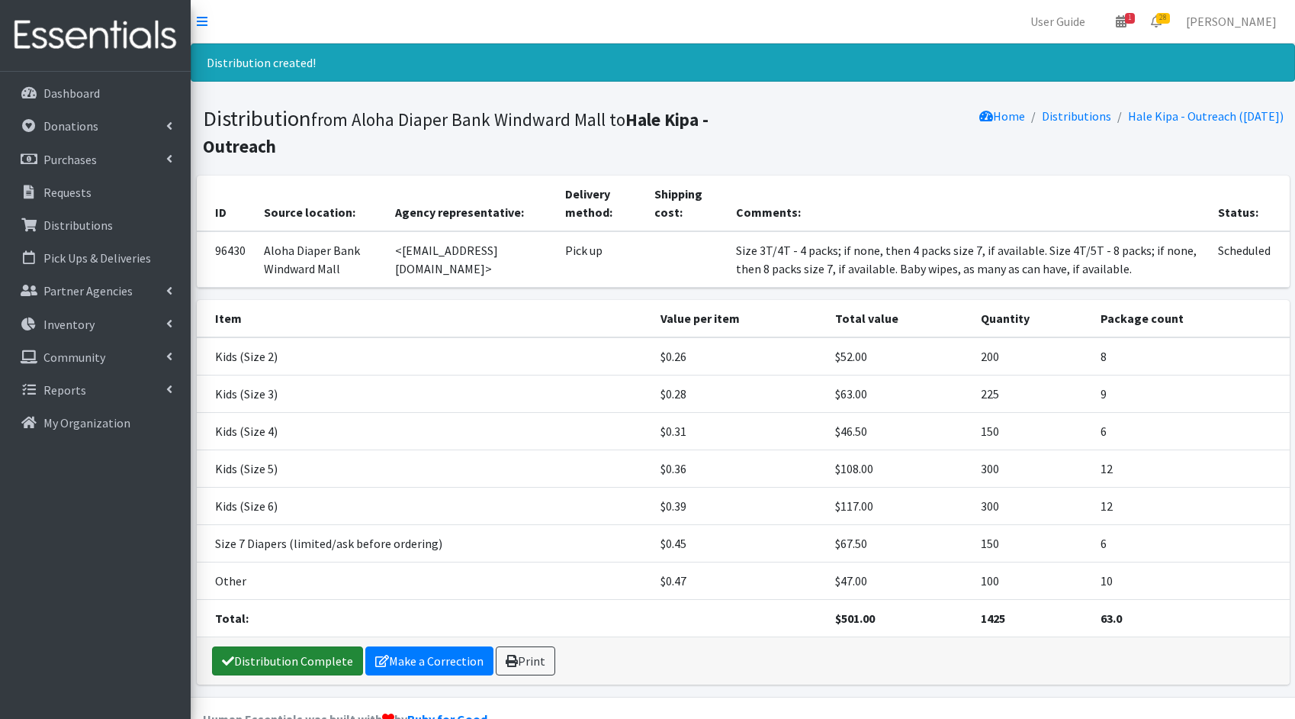
click at [277, 651] on link "Distribution Complete" at bounding box center [287, 660] width 151 height 29
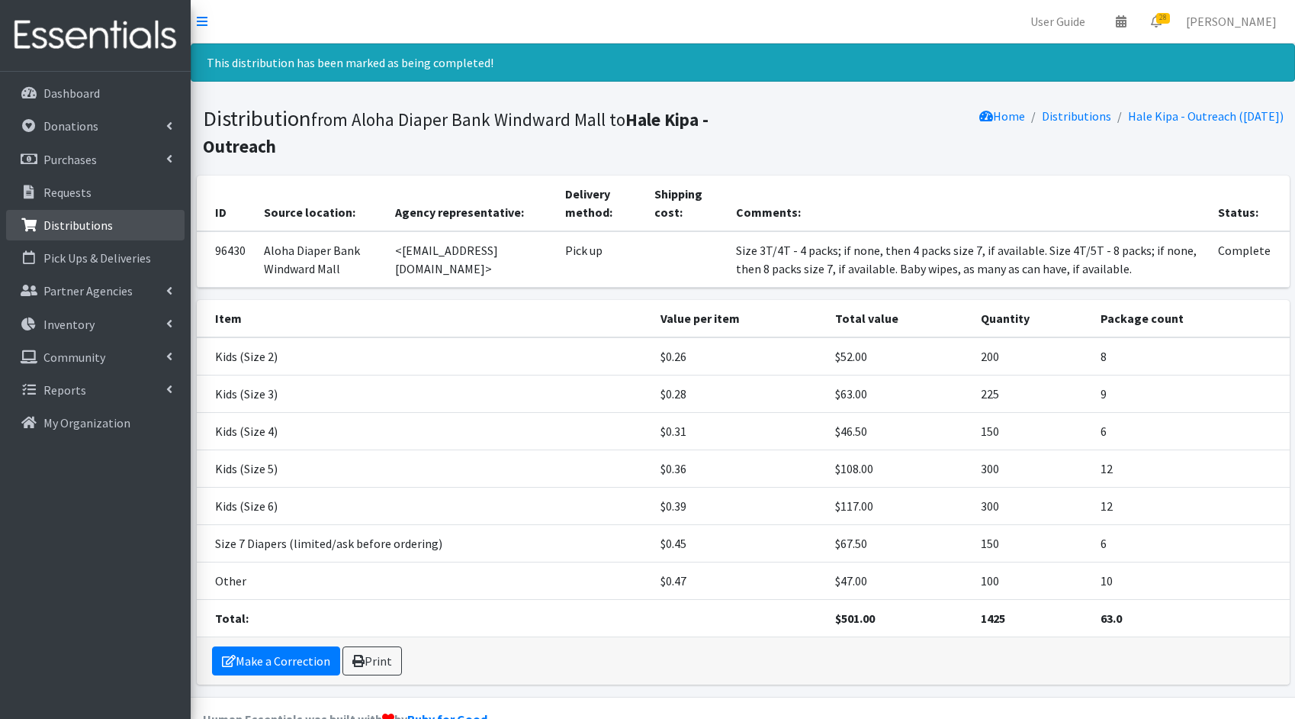
click at [57, 218] on p "Distributions" at bounding box center [77, 224] width 69 height 15
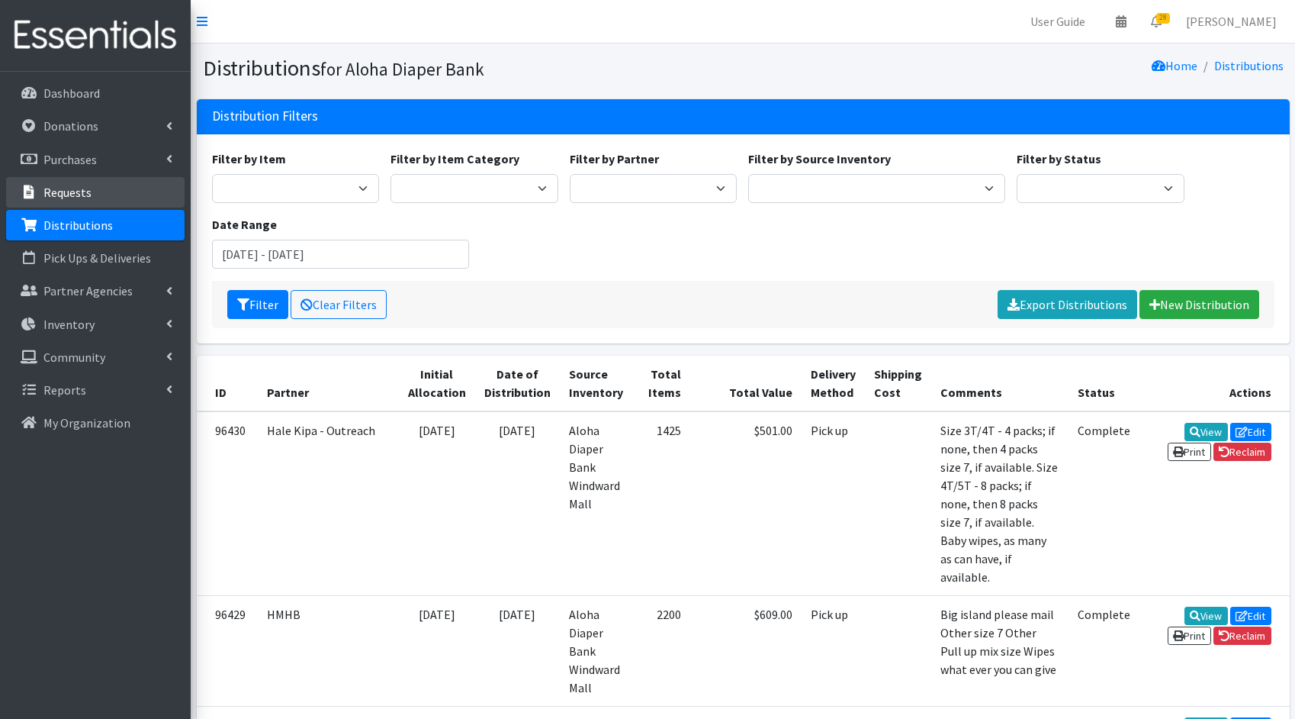
click at [83, 193] on p "Requests" at bounding box center [67, 192] width 48 height 15
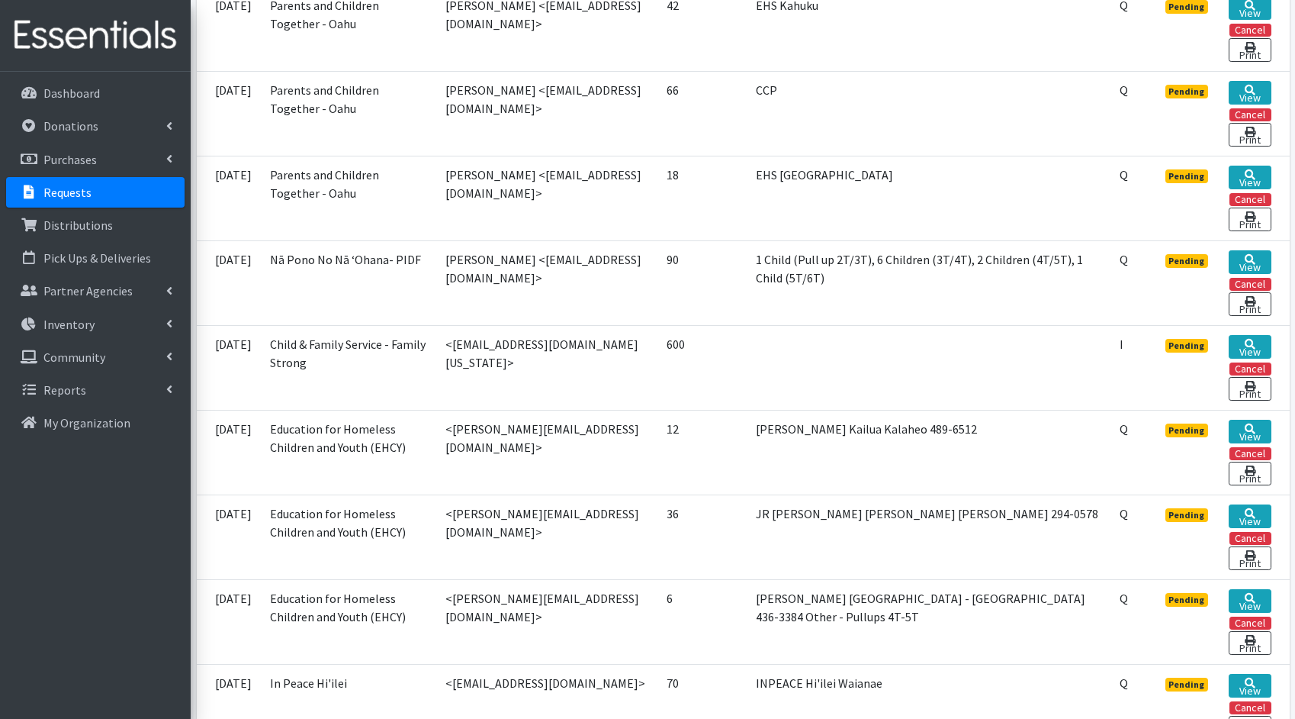
scroll to position [1252, 0]
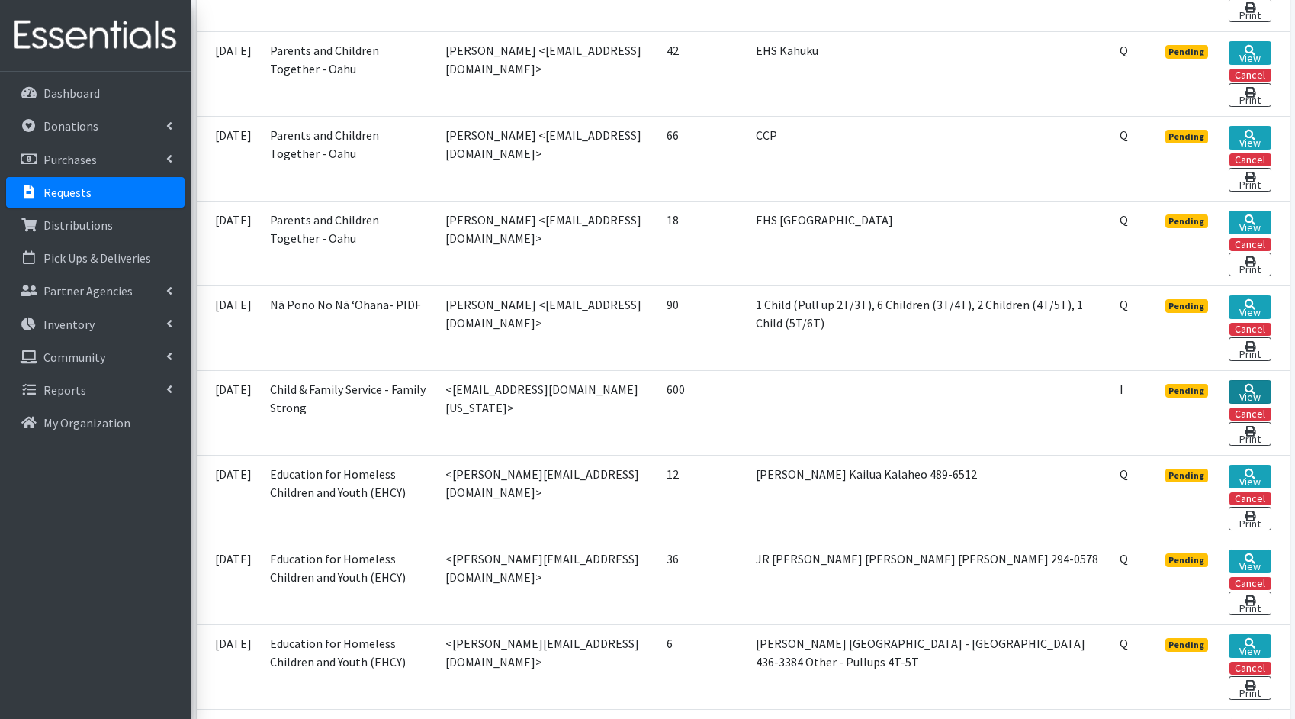
click at [1265, 391] on link "View" at bounding box center [1250, 392] width 42 height 24
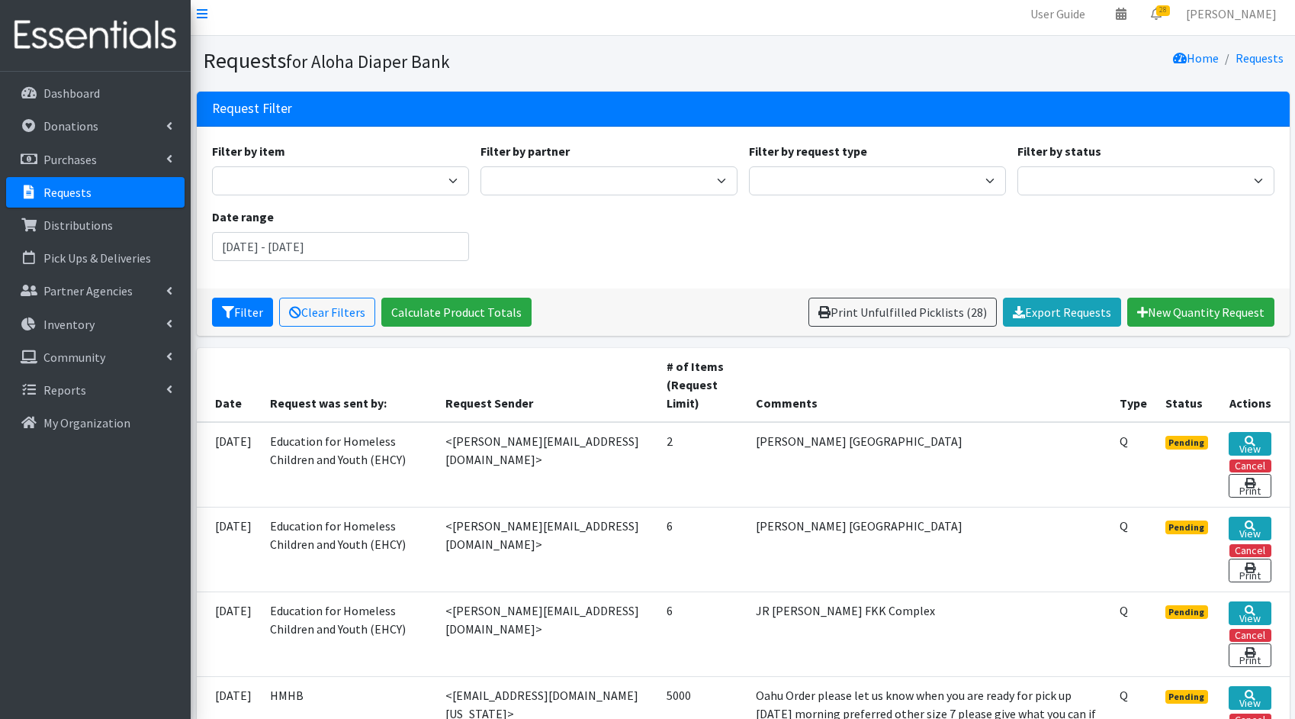
scroll to position [0, 0]
